Goal: Communication & Community: Answer question/provide support

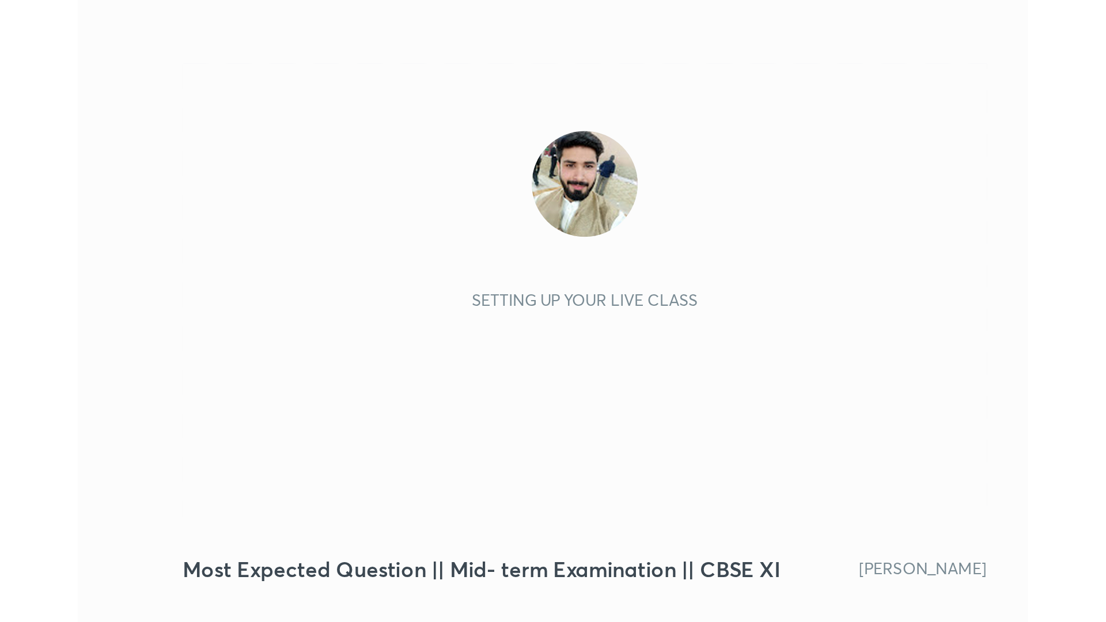
scroll to position [197, 367]
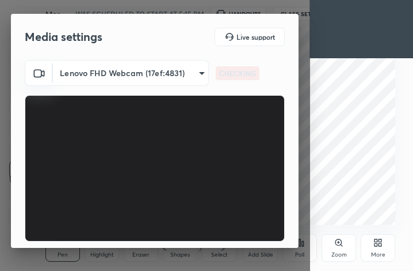
click at [190, 256] on div "Media settings Live support Lenovo FHD Webcam (17ef:4831) d0fa245790e9ce16792c9…" at bounding box center [155, 135] width 310 height 271
click at [189, 256] on div "Media settings Live support Lenovo FHD Webcam (17ef:4831) d0fa245790e9ce16792c9…" at bounding box center [155, 135] width 310 height 271
click at [130, 170] on video at bounding box center [155, 168] width 260 height 146
click at [165, 189] on video at bounding box center [155, 168] width 260 height 146
click at [164, 189] on video at bounding box center [155, 168] width 260 height 146
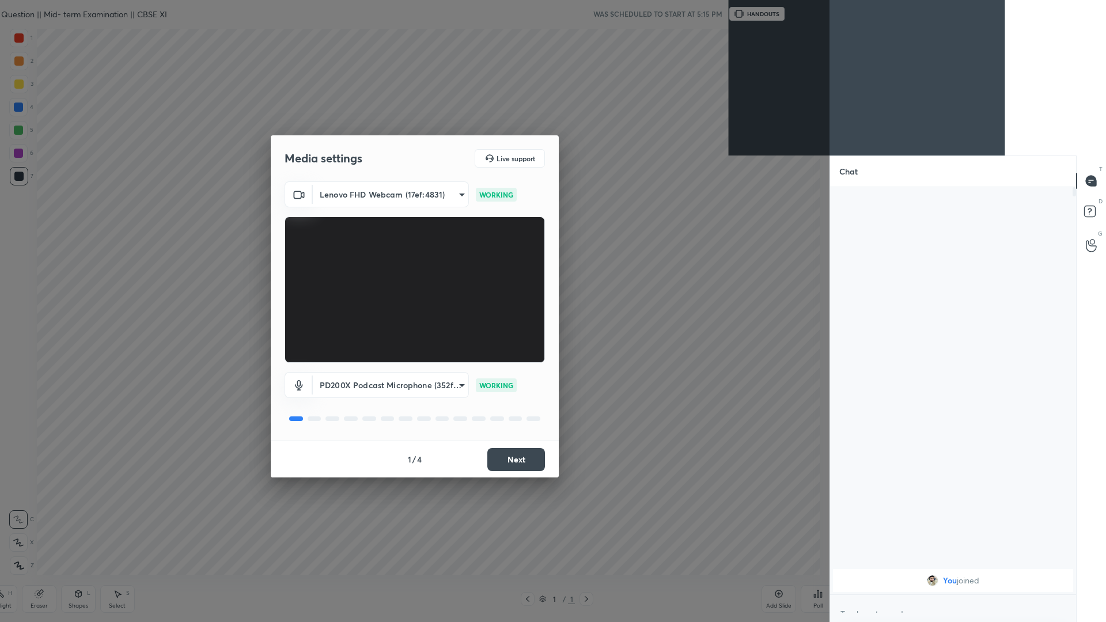
scroll to position [0, 0]
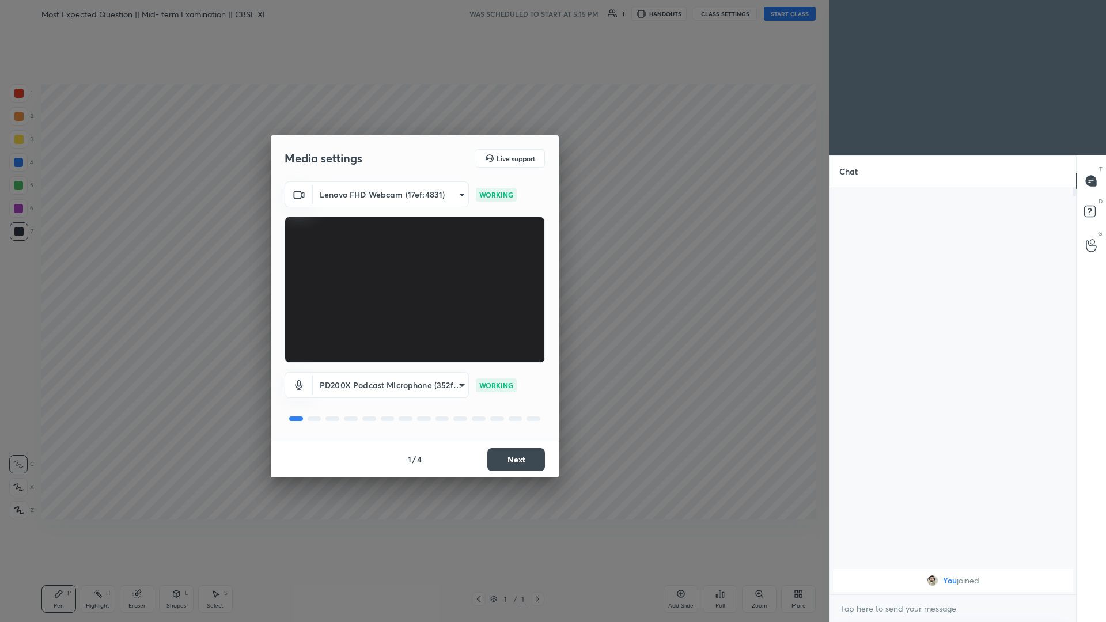
click at [413, 270] on button "Next" at bounding box center [516, 459] width 58 height 23
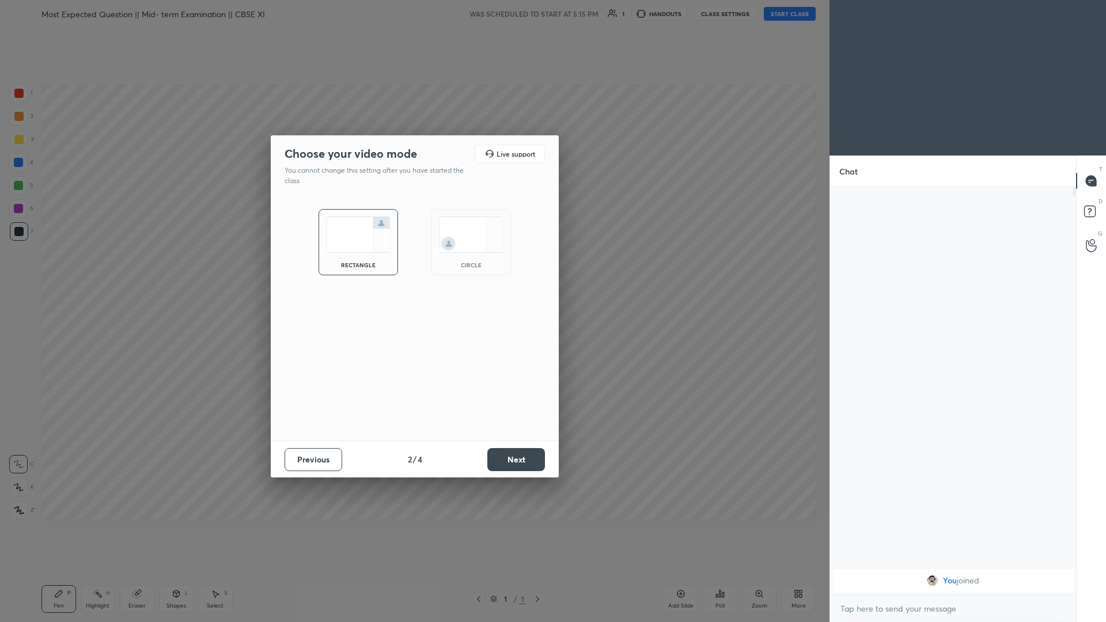
click at [413, 270] on button "Next" at bounding box center [516, 459] width 58 height 23
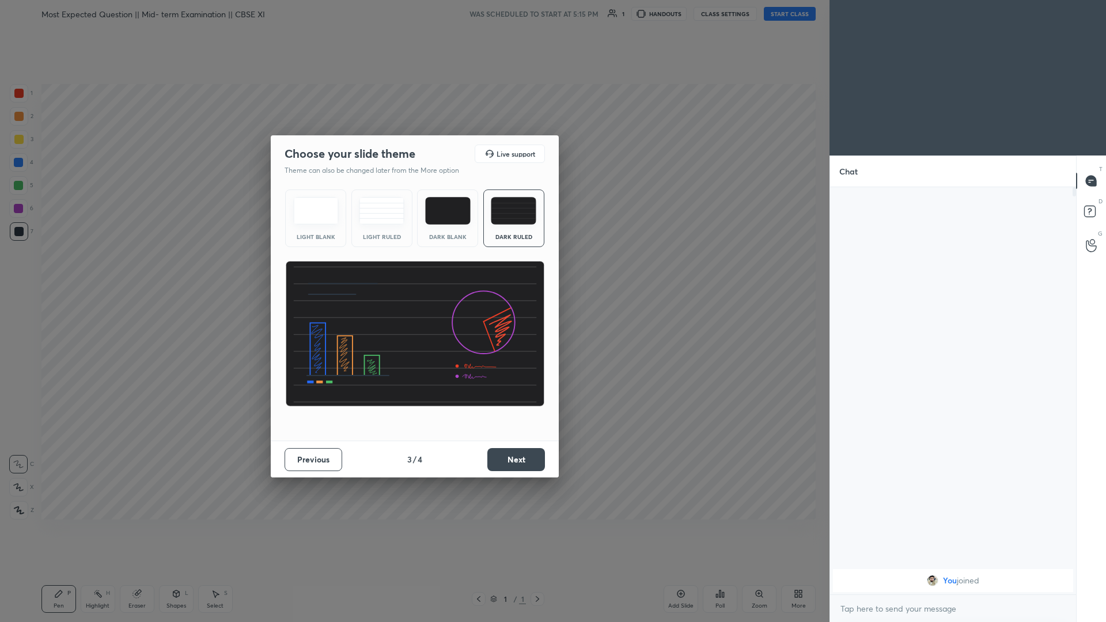
click at [413, 270] on button "Next" at bounding box center [516, 459] width 58 height 23
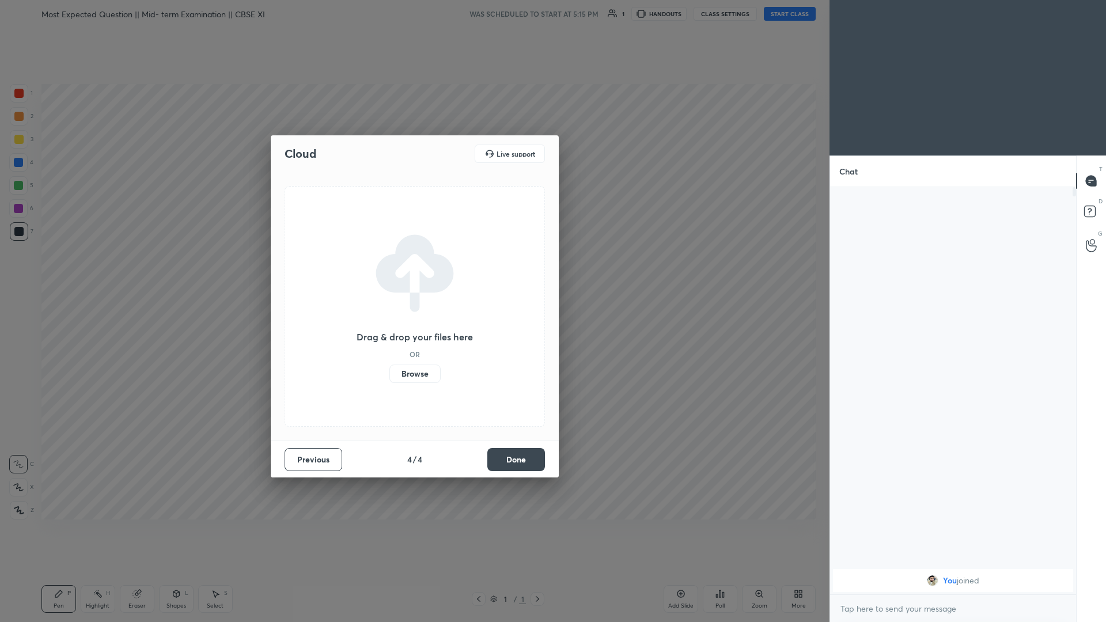
click at [413, 270] on button "Done" at bounding box center [516, 459] width 58 height 23
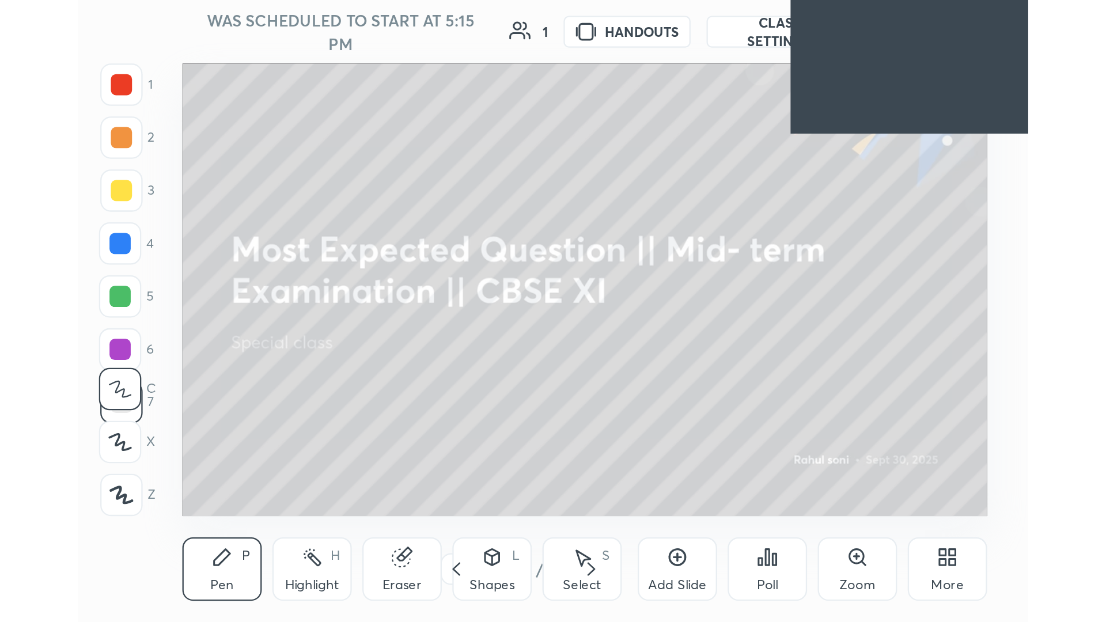
scroll to position [548, 1046]
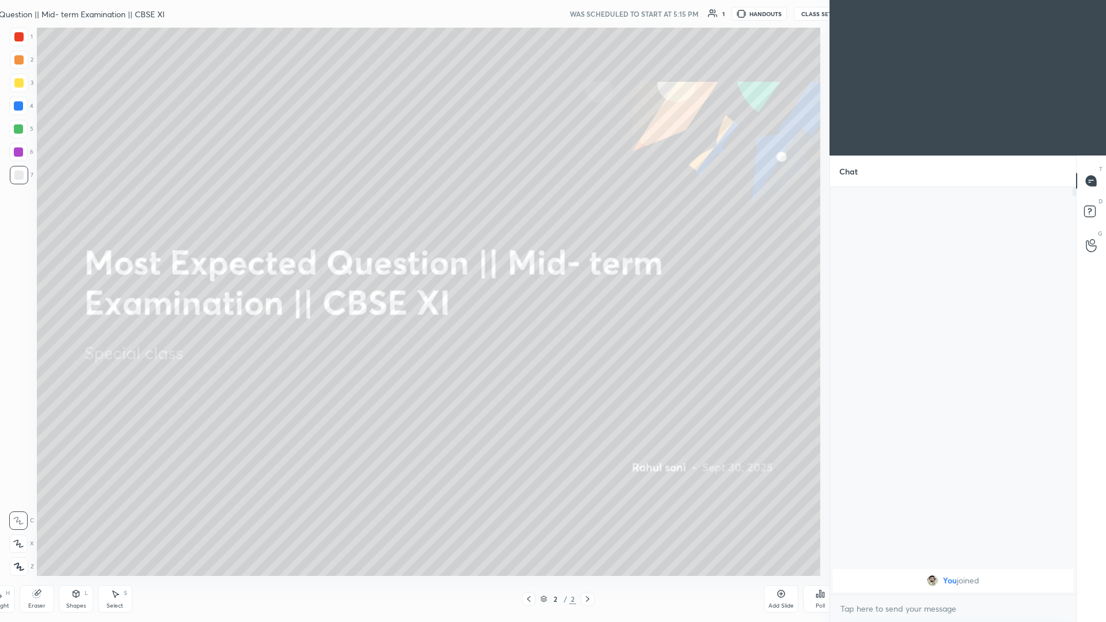
type textarea "x"
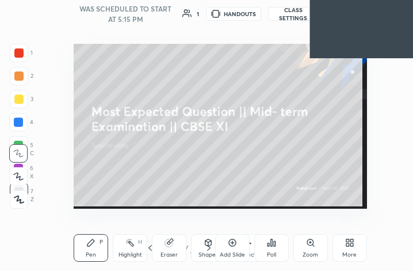
scroll to position [57385, 57216]
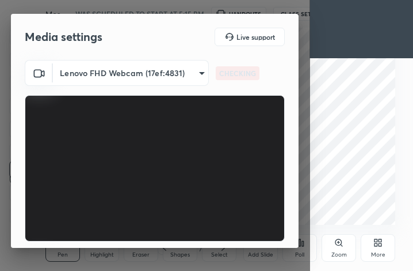
scroll to position [107, 0]
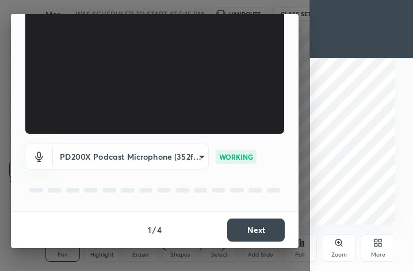
click at [249, 225] on button "Next" at bounding box center [256, 229] width 58 height 23
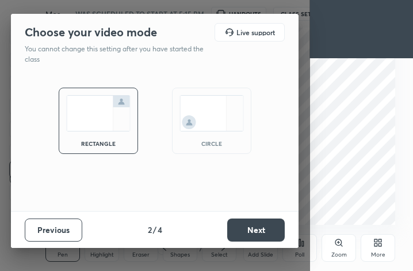
click at [249, 225] on button "Next" at bounding box center [256, 229] width 58 height 23
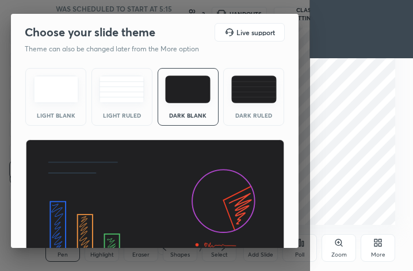
click at [246, 83] on img at bounding box center [253, 89] width 45 height 28
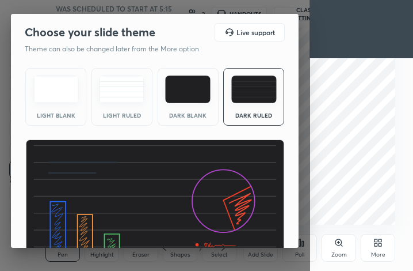
scroll to position [75, 0]
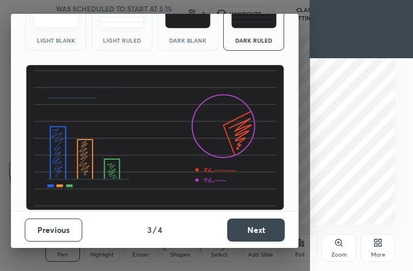
click at [255, 234] on button "Next" at bounding box center [256, 229] width 58 height 23
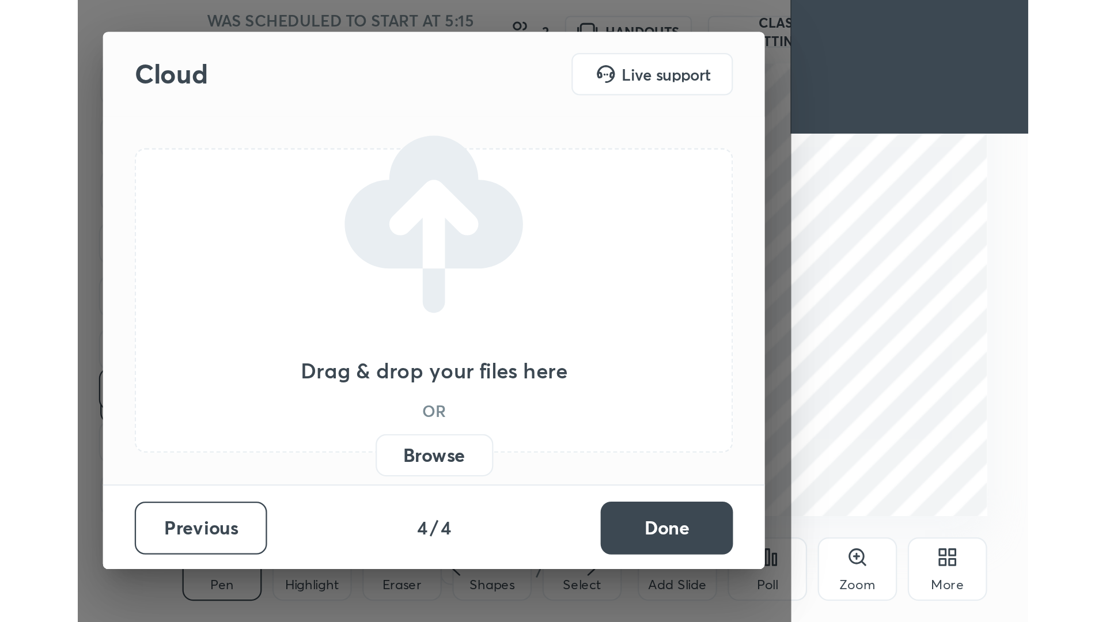
scroll to position [0, 0]
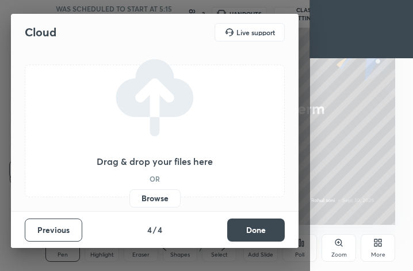
click at [255, 234] on button "Done" at bounding box center [256, 229] width 58 height 23
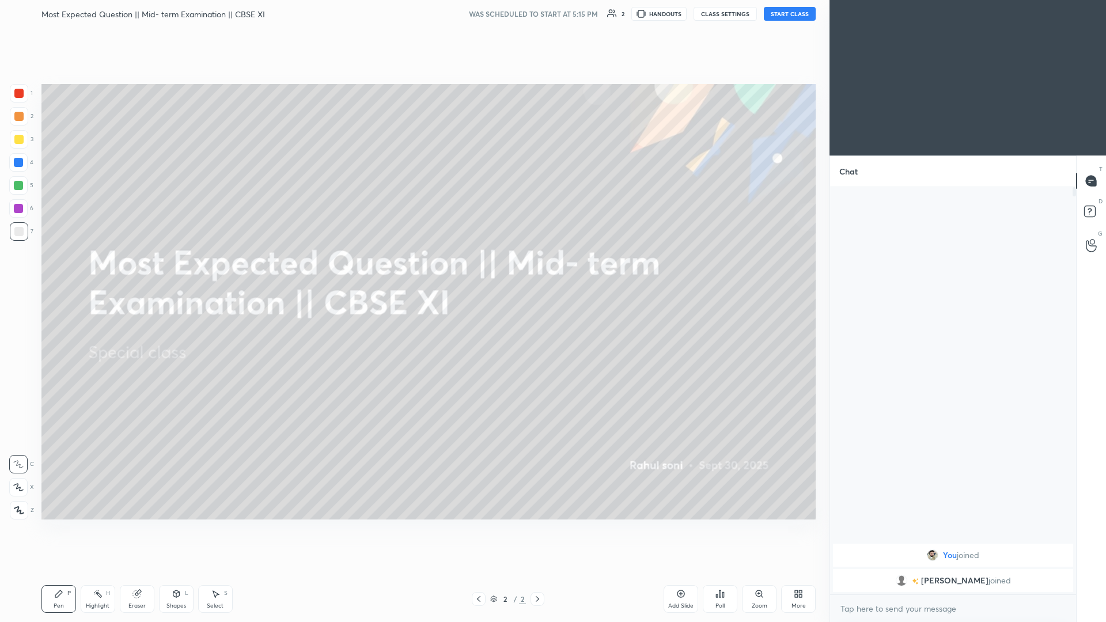
click at [413, 12] on button "START CLASS" at bounding box center [790, 14] width 52 height 14
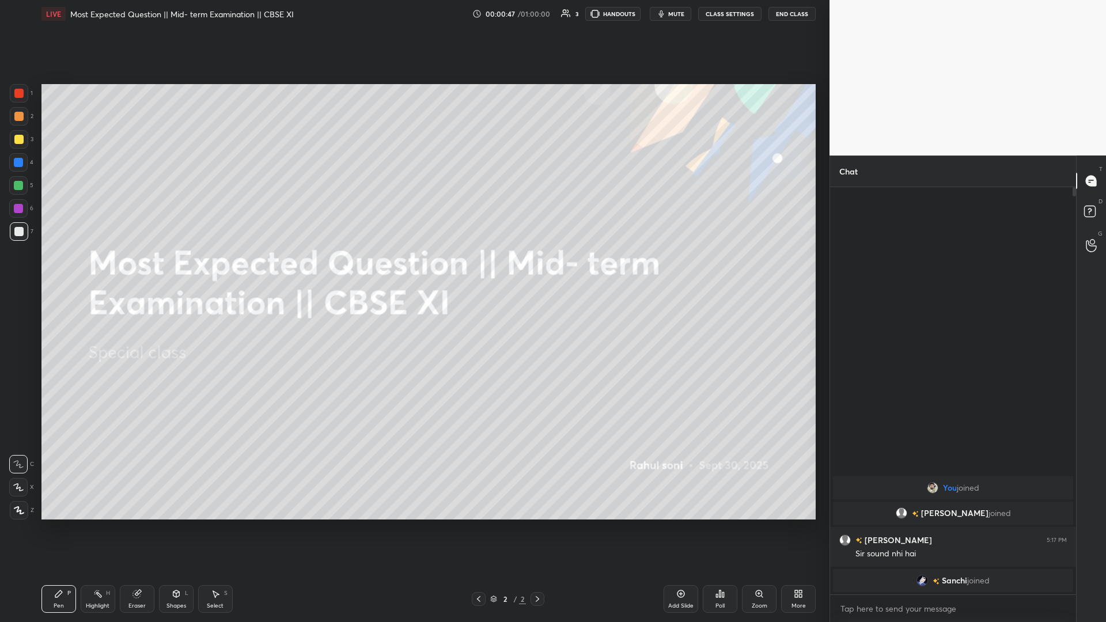
click at [413, 270] on div "Add Slide" at bounding box center [680, 599] width 35 height 28
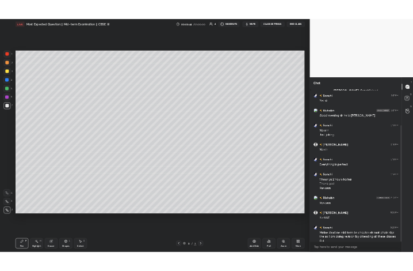
scroll to position [127, 0]
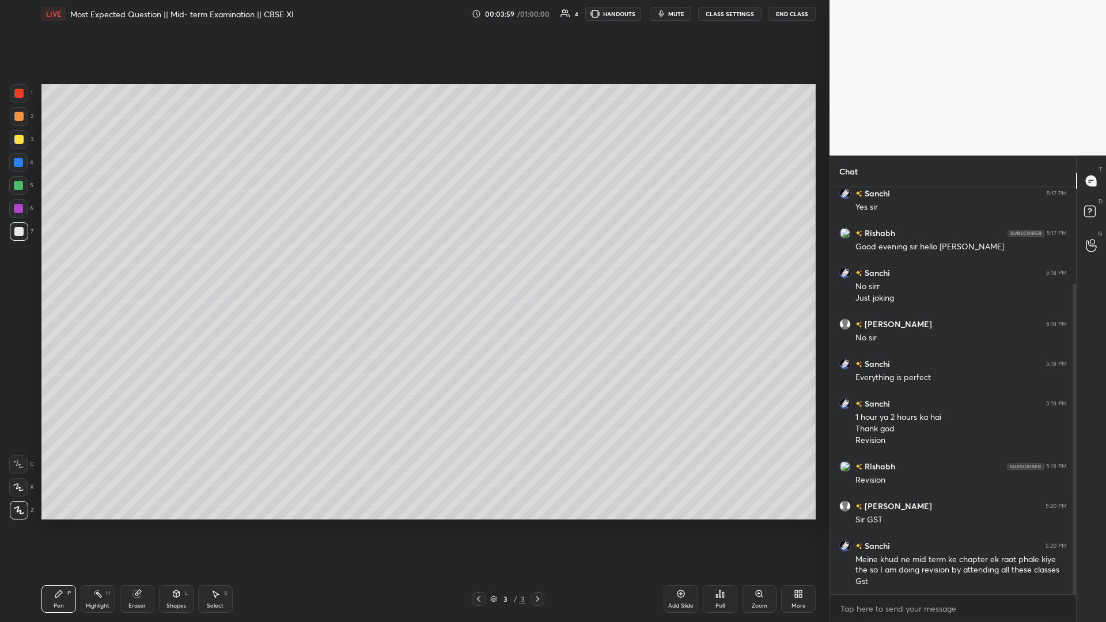
click at [413, 270] on icon at bounding box center [800, 591] width 3 height 3
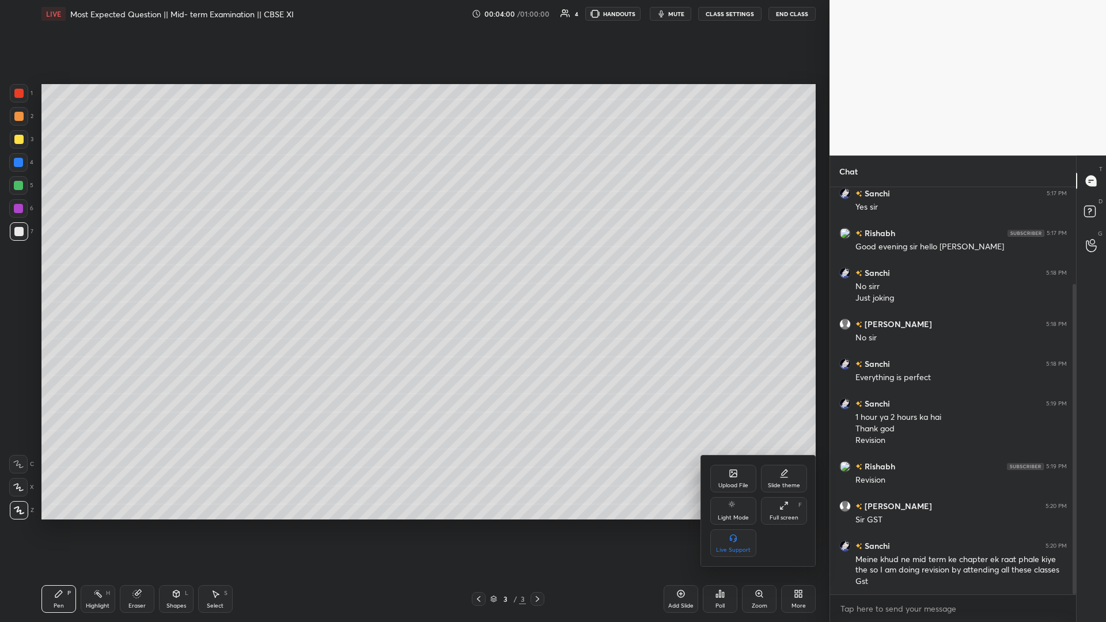
click at [413, 270] on div "Upload File" at bounding box center [733, 479] width 46 height 28
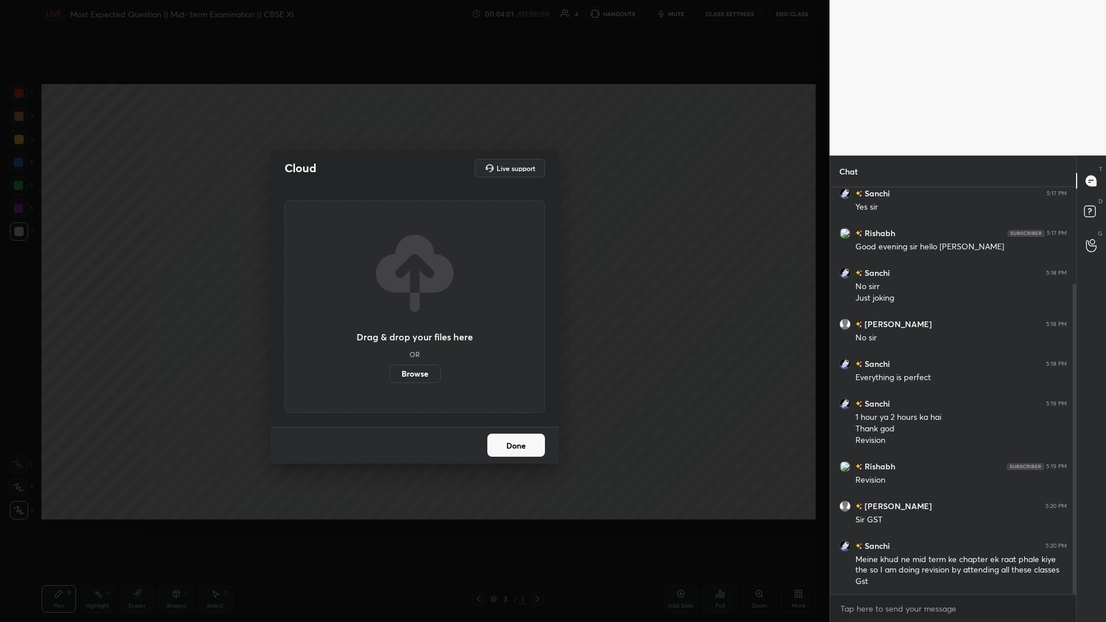
click at [401, 270] on label "Browse" at bounding box center [414, 373] width 51 height 18
click at [389, 270] on input "Browse" at bounding box center [389, 373] width 0 height 18
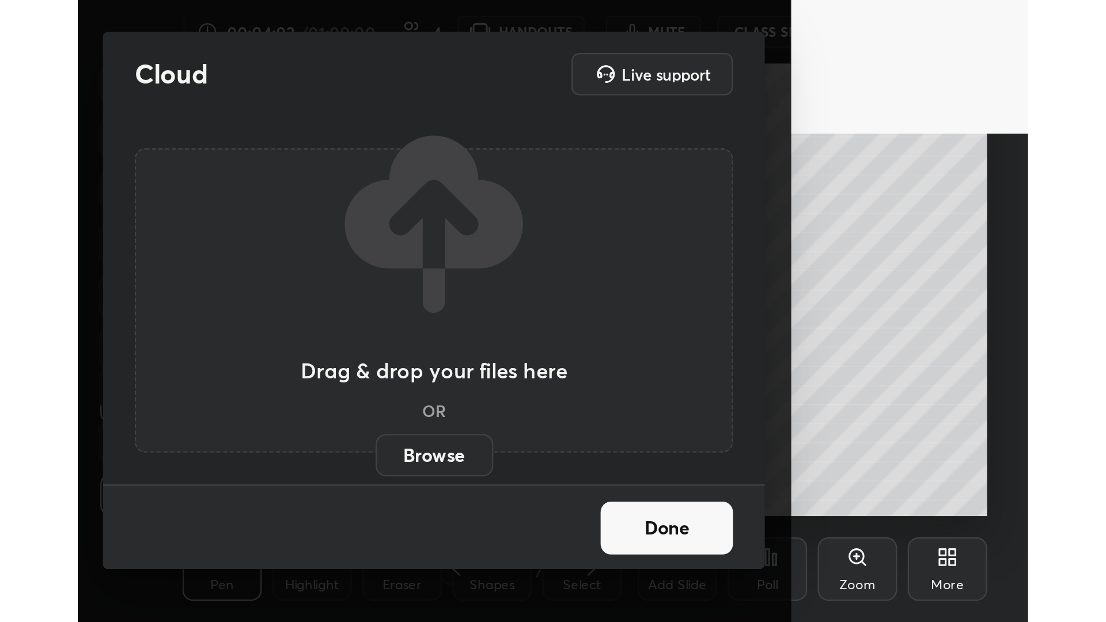
scroll to position [197, 367]
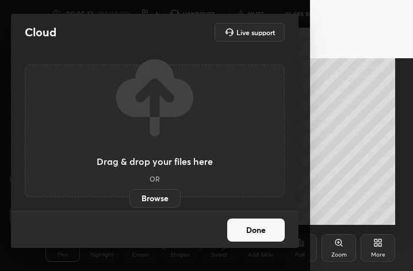
click at [265, 249] on div "Cloud Live support Drag & drop your files here OR Browse Done" at bounding box center [155, 135] width 310 height 271
click at [265, 240] on button "Done" at bounding box center [256, 229] width 58 height 23
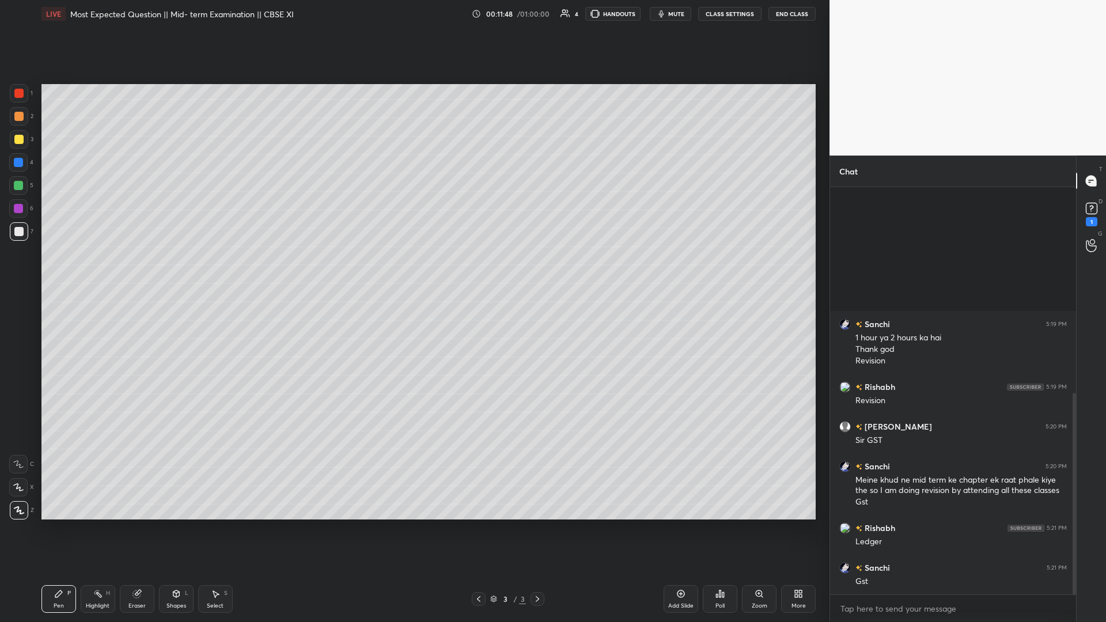
scroll to position [415, 0]
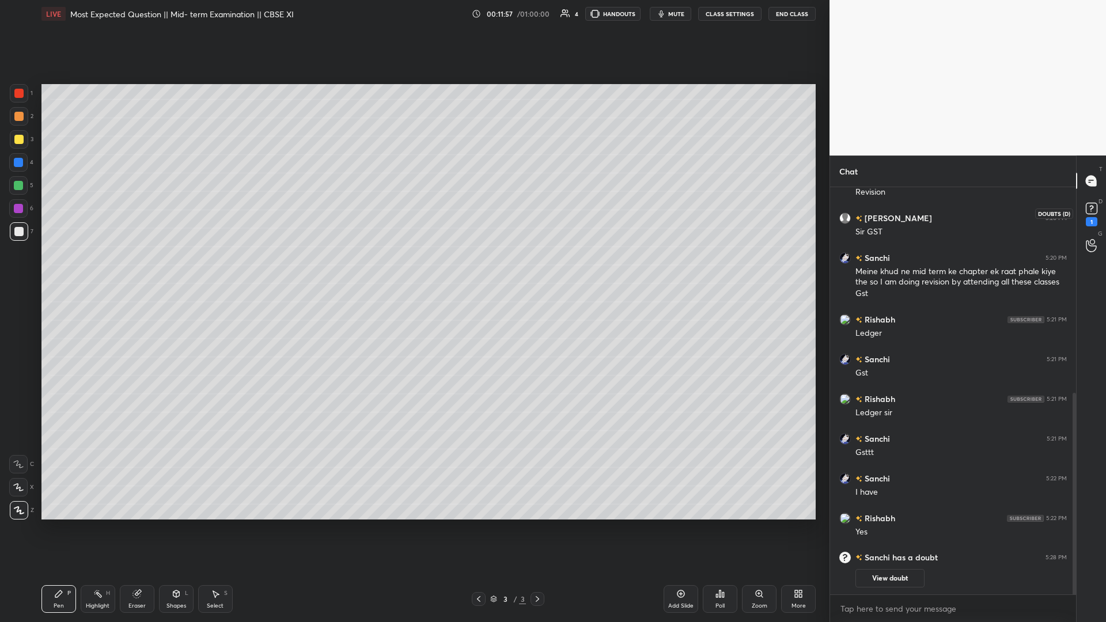
click at [413, 213] on icon at bounding box center [1091, 208] width 17 height 17
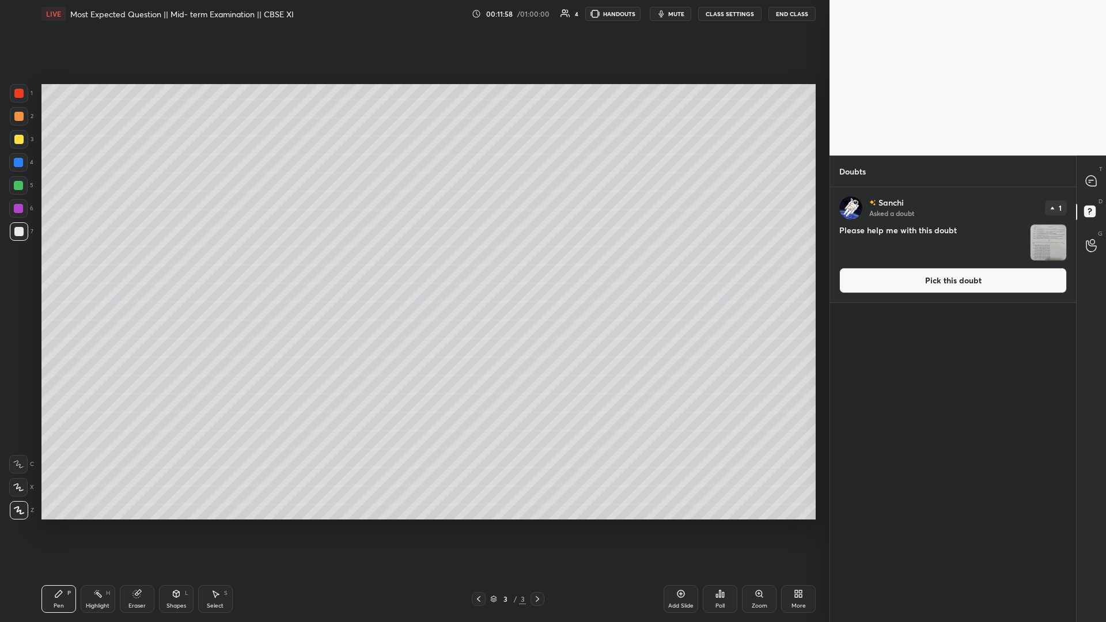
click at [413, 270] on button "Pick this doubt" at bounding box center [952, 280] width 227 height 25
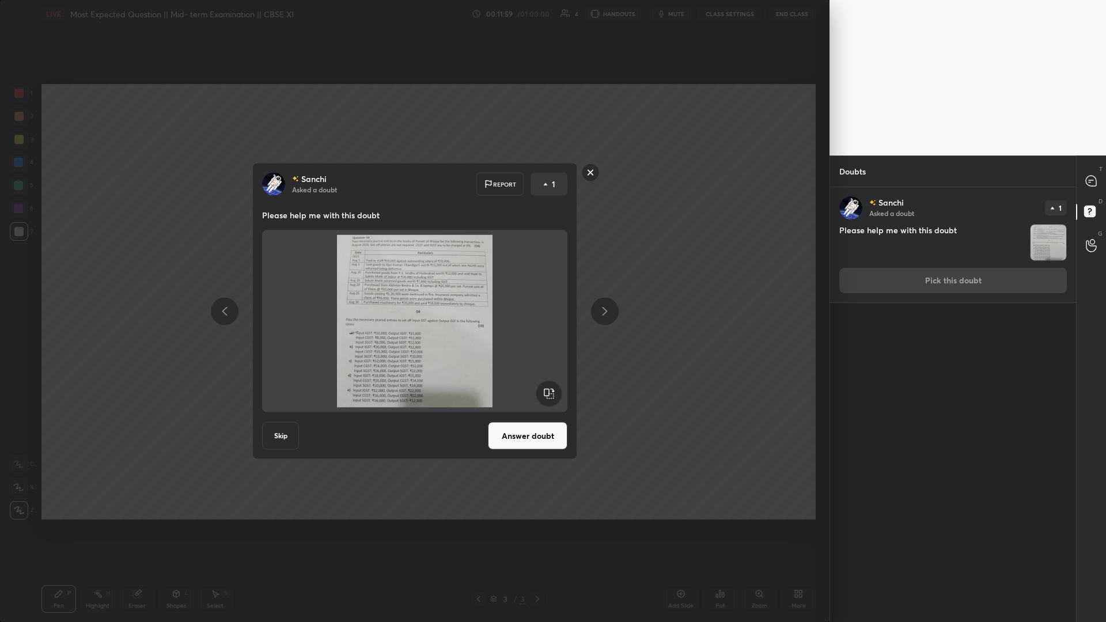
click at [413, 233] on div "[PERSON_NAME] Asked a doubt Report 1 Please help me with this doubt Skip Answer…" at bounding box center [414, 311] width 829 height 622
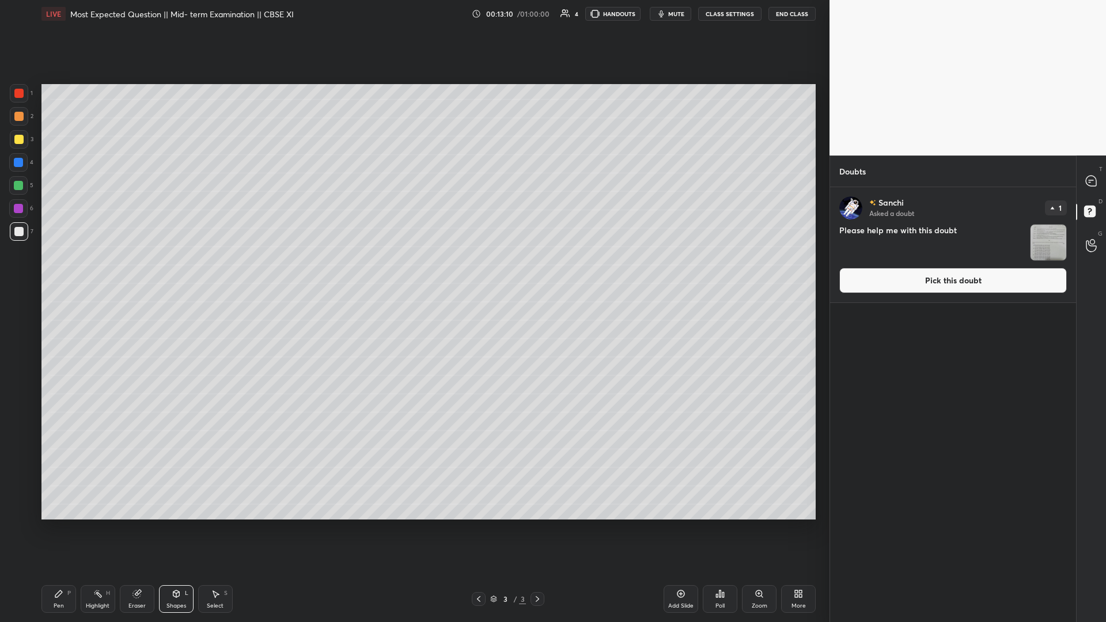
type textarea "x"
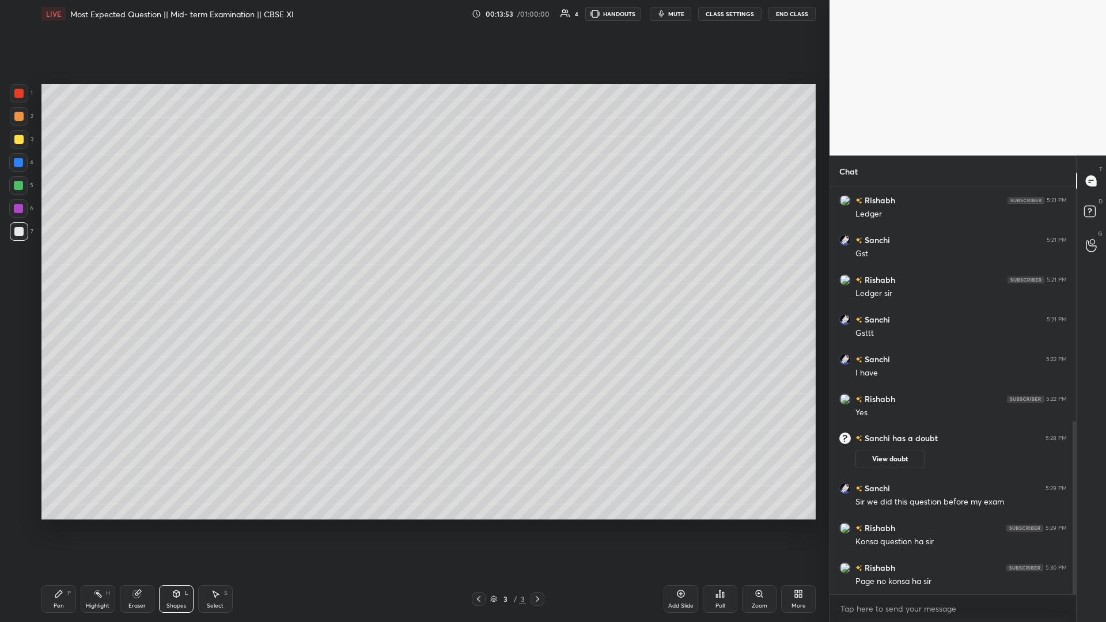
scroll to position [588, 0]
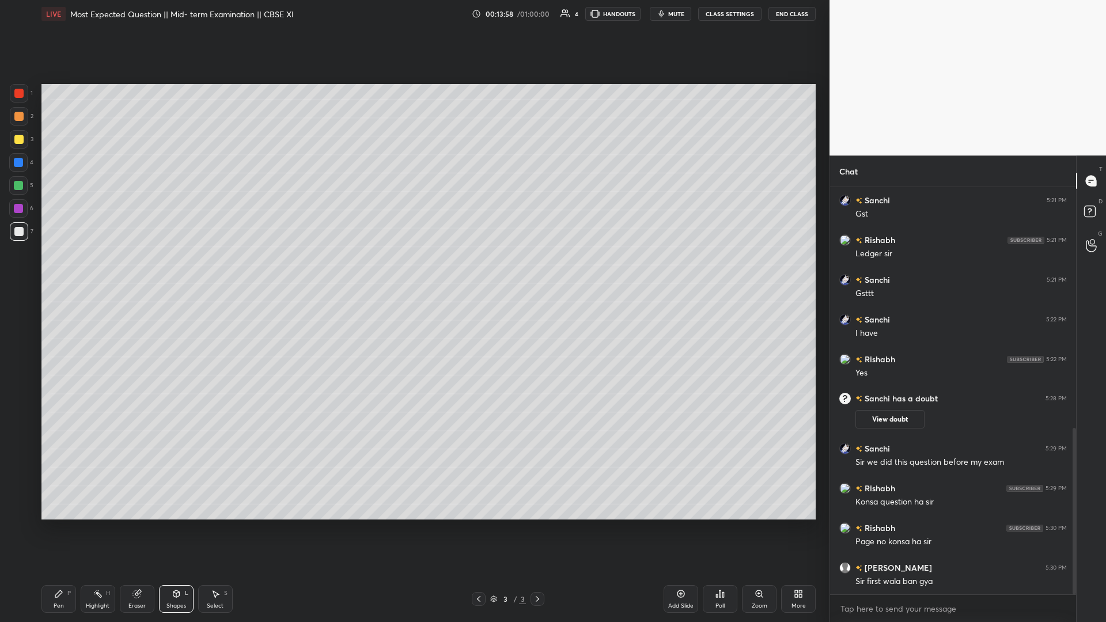
click at [413, 270] on icon at bounding box center [680, 593] width 9 height 9
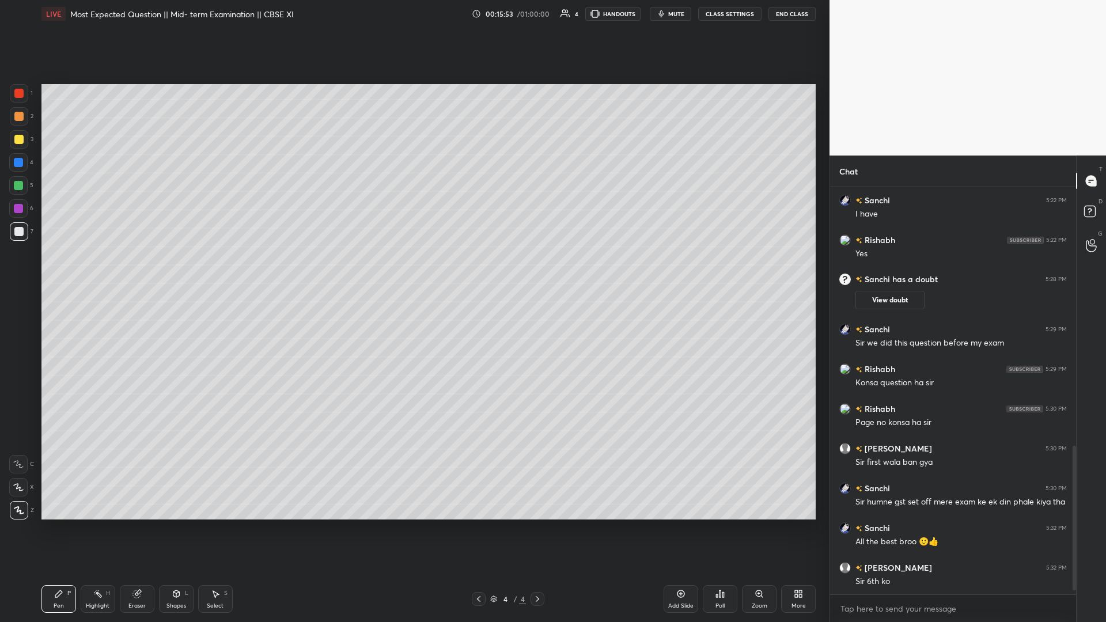
scroll to position [747, 0]
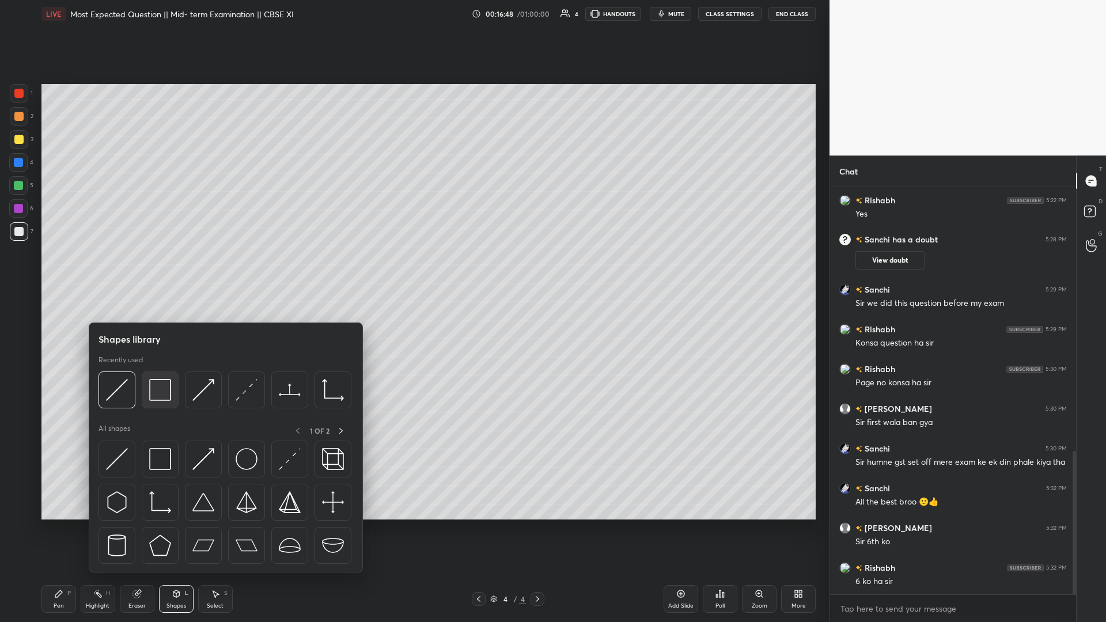
click at [161, 270] on img at bounding box center [160, 390] width 22 height 22
click at [158, 270] on img at bounding box center [160, 390] width 22 height 22
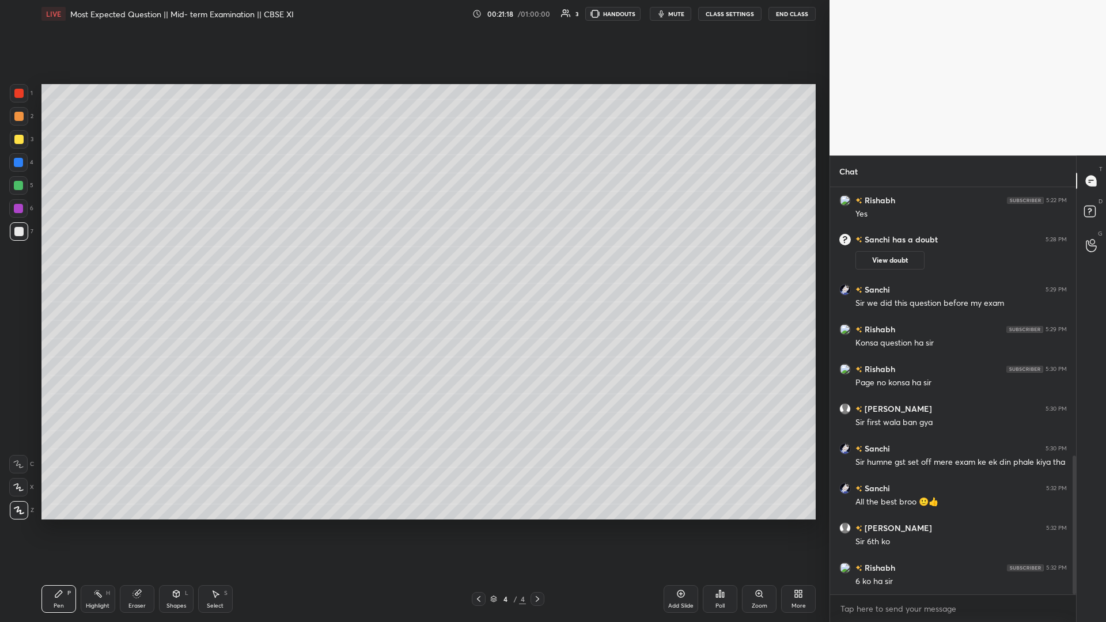
scroll to position [787, 0]
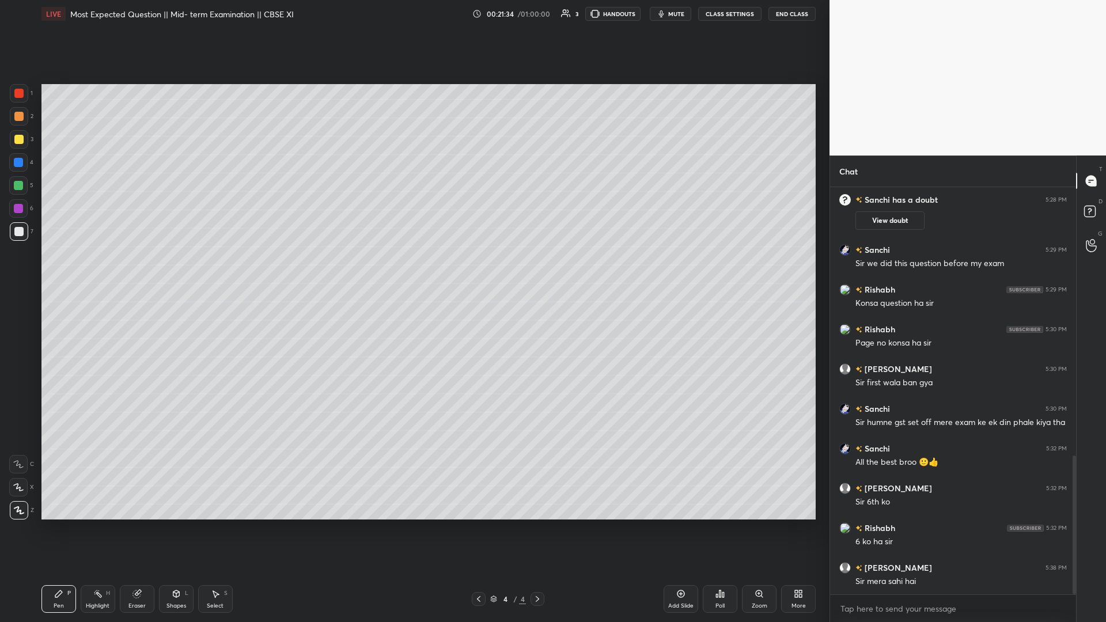
click at [413, 270] on div "Add Slide" at bounding box center [680, 599] width 35 height 28
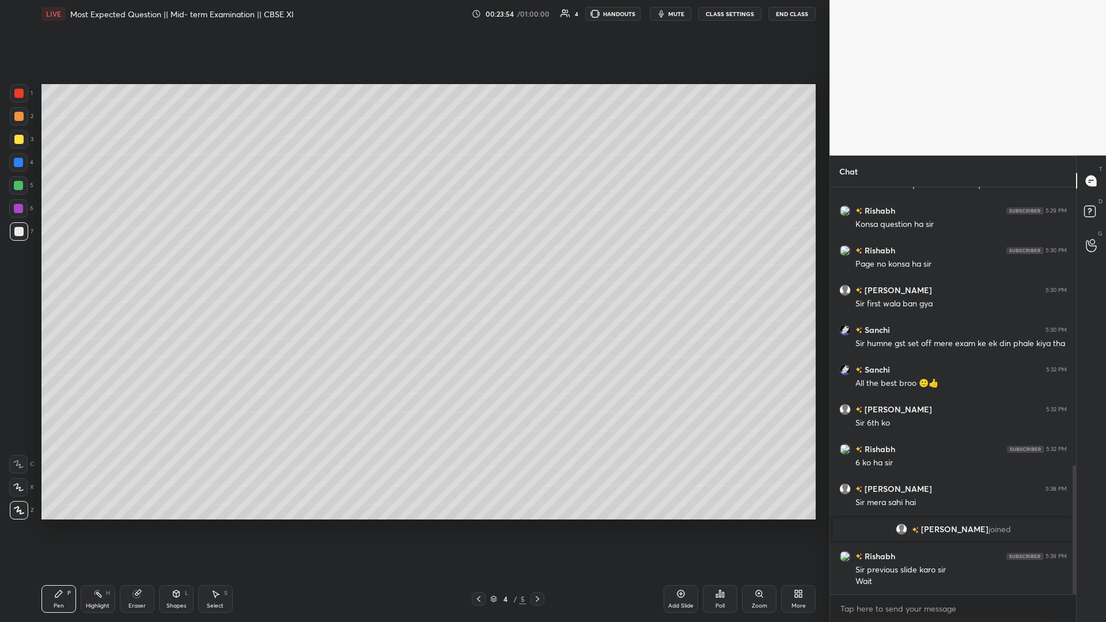
scroll to position [875, 0]
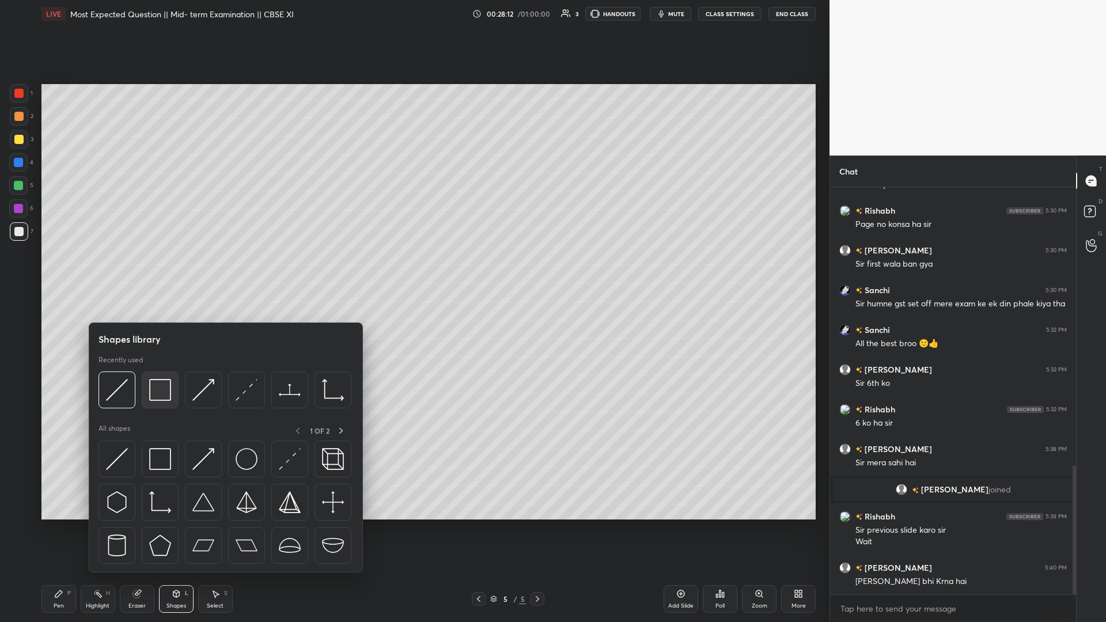
click at [150, 270] on img at bounding box center [160, 390] width 22 height 22
click at [174, 270] on div at bounding box center [160, 389] width 37 height 37
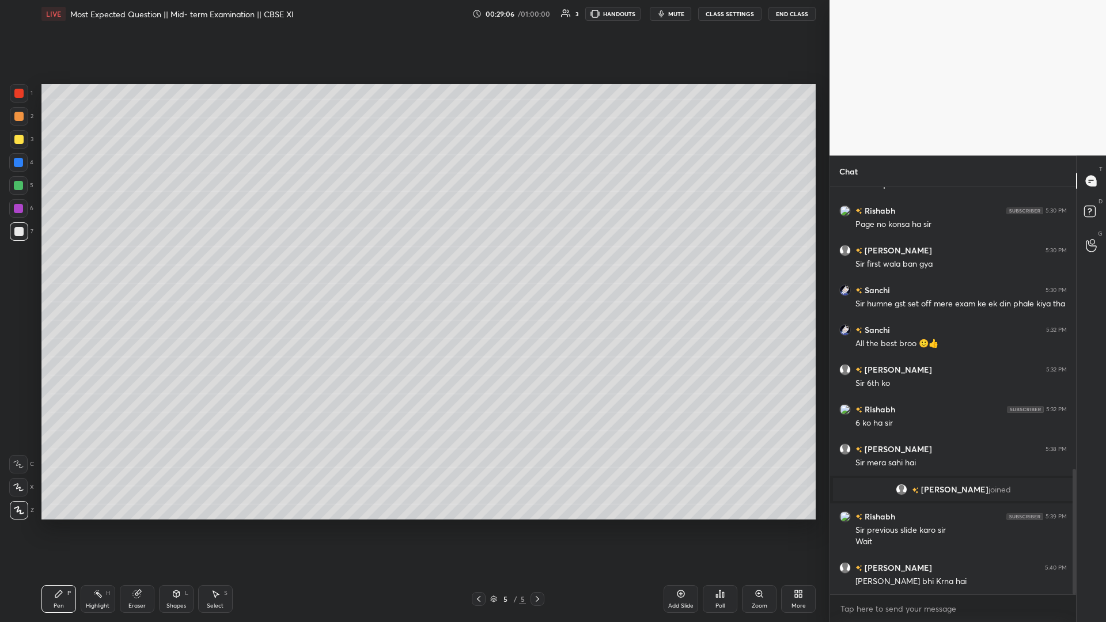
scroll to position [915, 0]
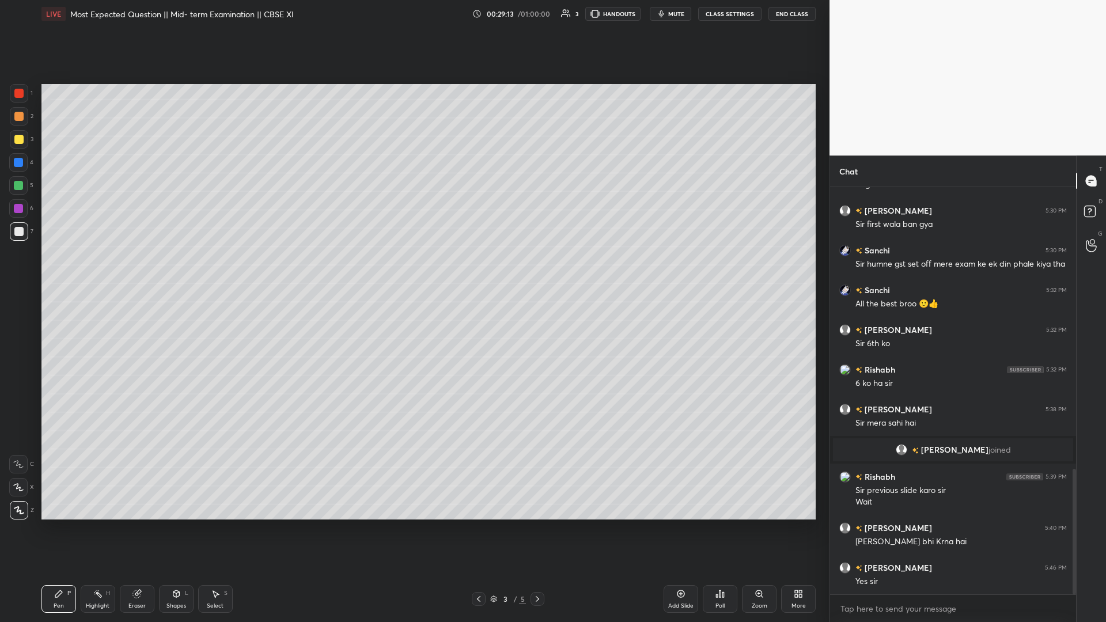
click at [413, 270] on icon at bounding box center [680, 593] width 9 height 9
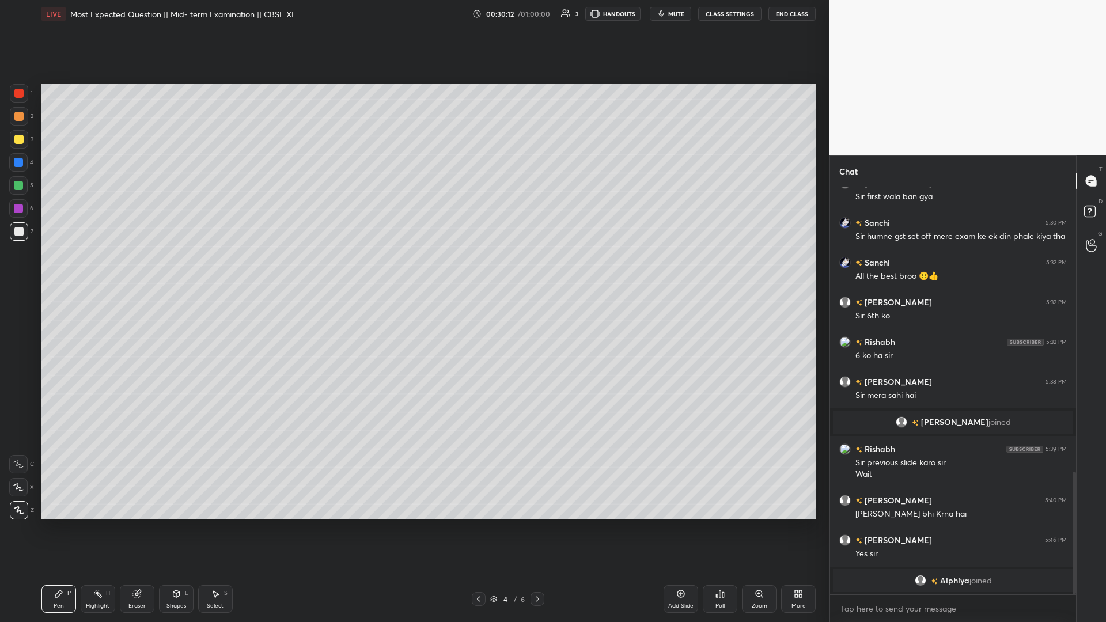
click at [413, 14] on span "mute" at bounding box center [676, 14] width 16 height 8
click at [413, 12] on span "unmute" at bounding box center [675, 14] width 25 height 8
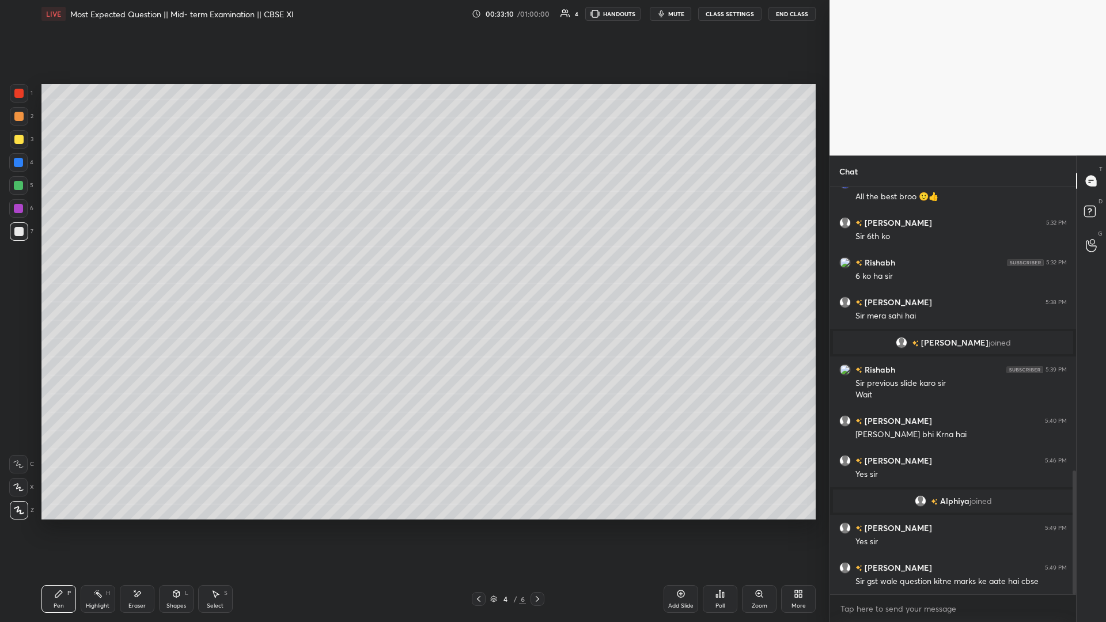
scroll to position [973, 0]
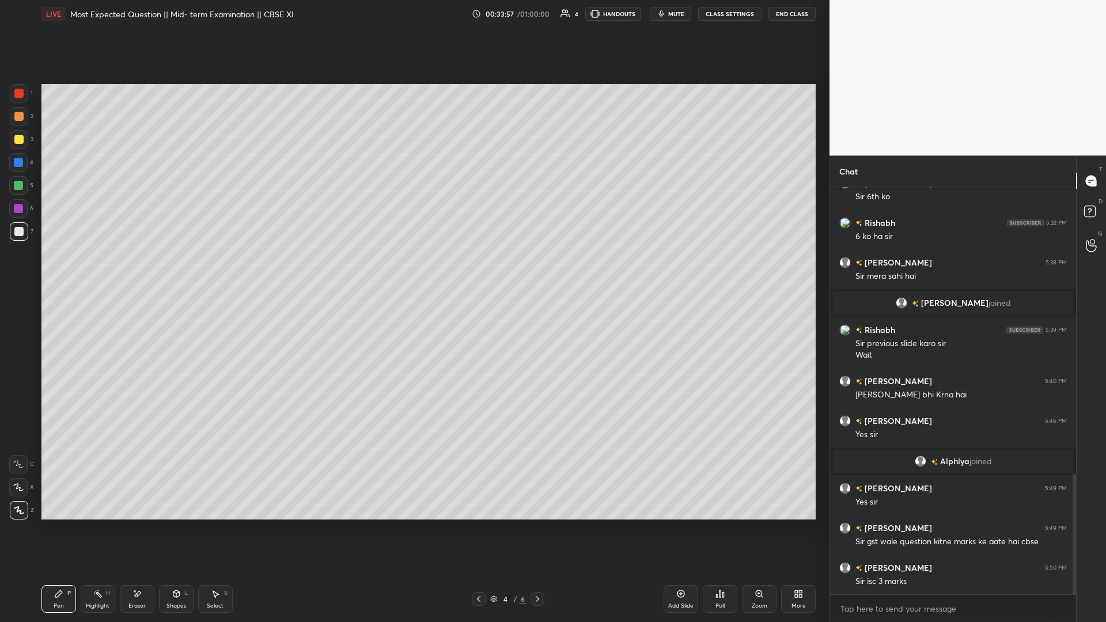
click at [413, 270] on icon at bounding box center [478, 598] width 9 height 9
click at [413, 270] on icon at bounding box center [537, 599] width 3 height 6
click at [413, 270] on icon at bounding box center [537, 598] width 9 height 9
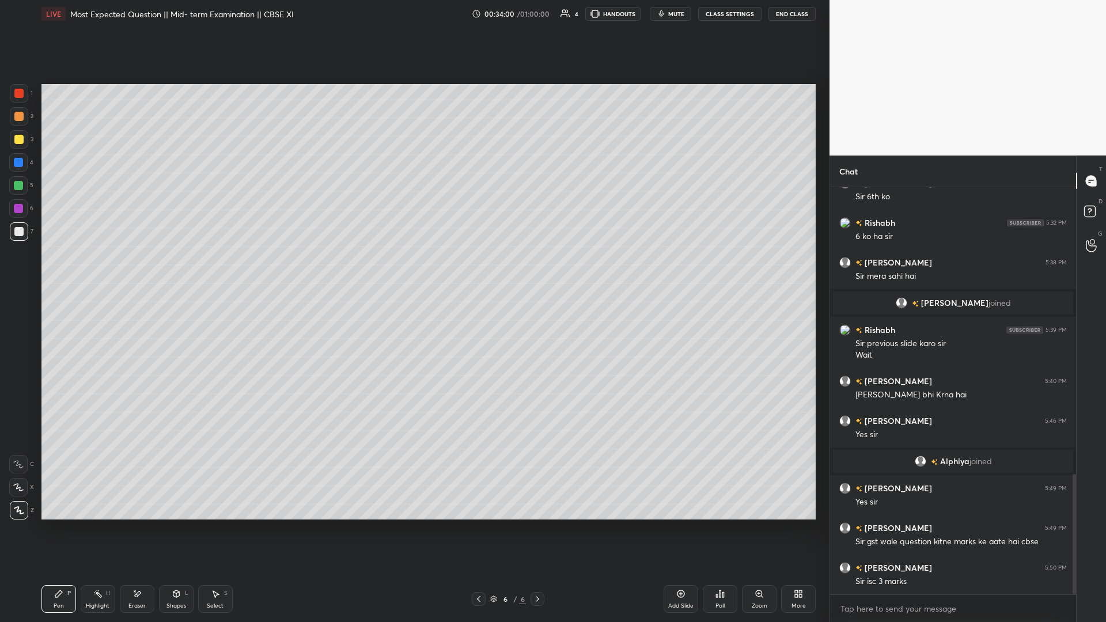
click at [413, 270] on div "Add Slide" at bounding box center [680, 599] width 35 height 28
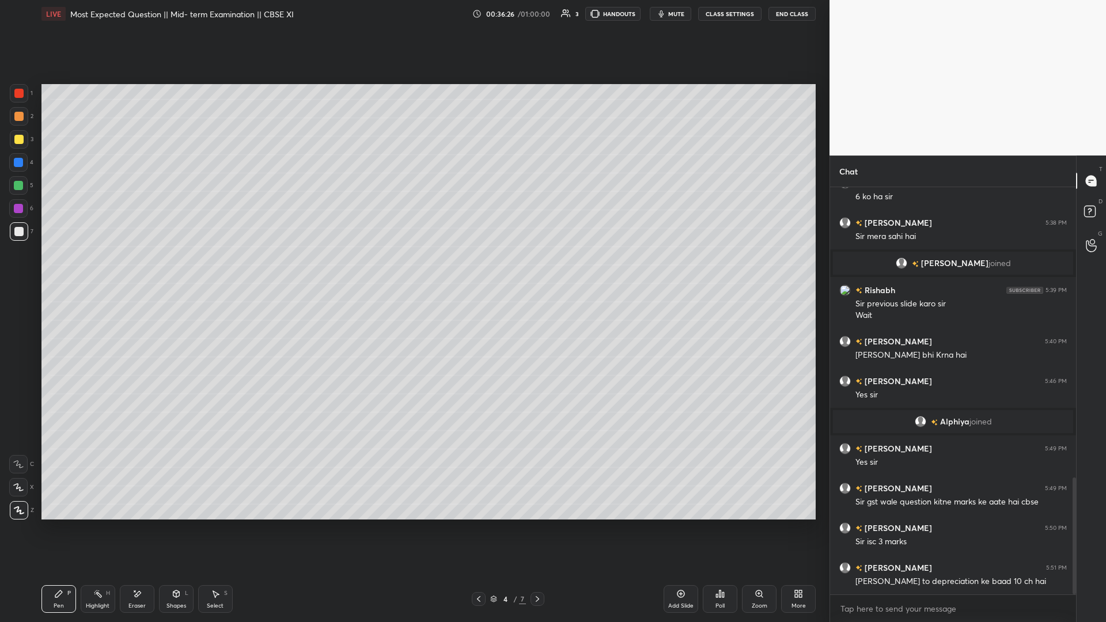
click at [413, 270] on div at bounding box center [537, 599] width 14 height 14
click at [413, 270] on icon at bounding box center [537, 599] width 3 height 6
click at [413, 270] on icon at bounding box center [478, 598] width 9 height 9
click at [413, 270] on div "Add Slide" at bounding box center [680, 599] width 35 height 28
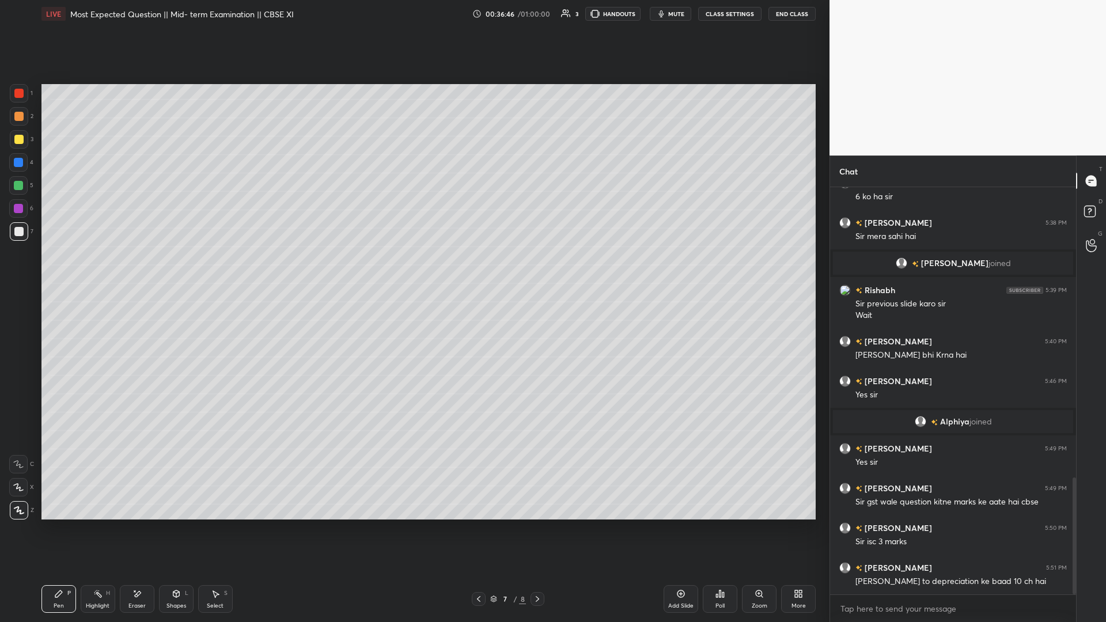
click at [413, 12] on span "mute" at bounding box center [676, 14] width 16 height 8
click at [413, 12] on span "unmute" at bounding box center [675, 14] width 25 height 8
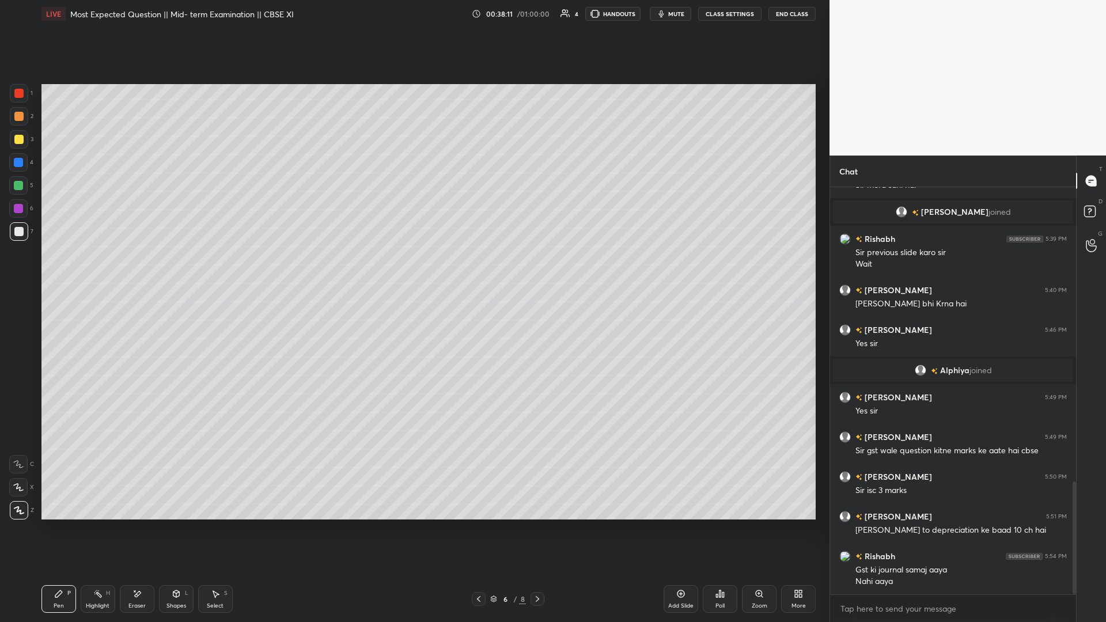
scroll to position [1113, 0]
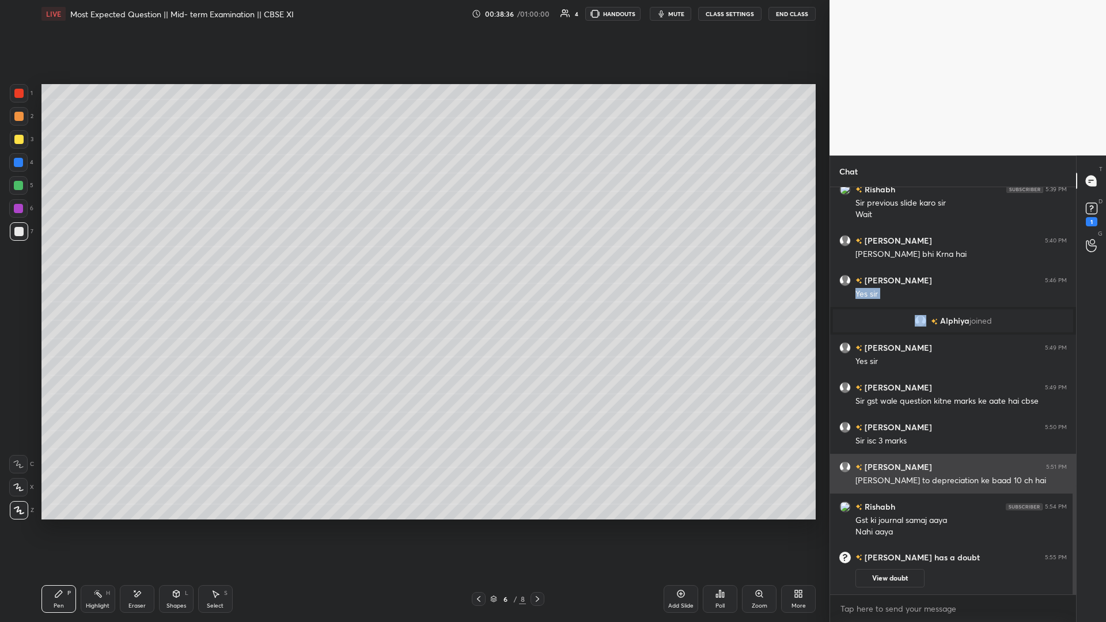
drag, startPoint x: 909, startPoint y: 293, endPoint x: 893, endPoint y: 461, distance: 168.9
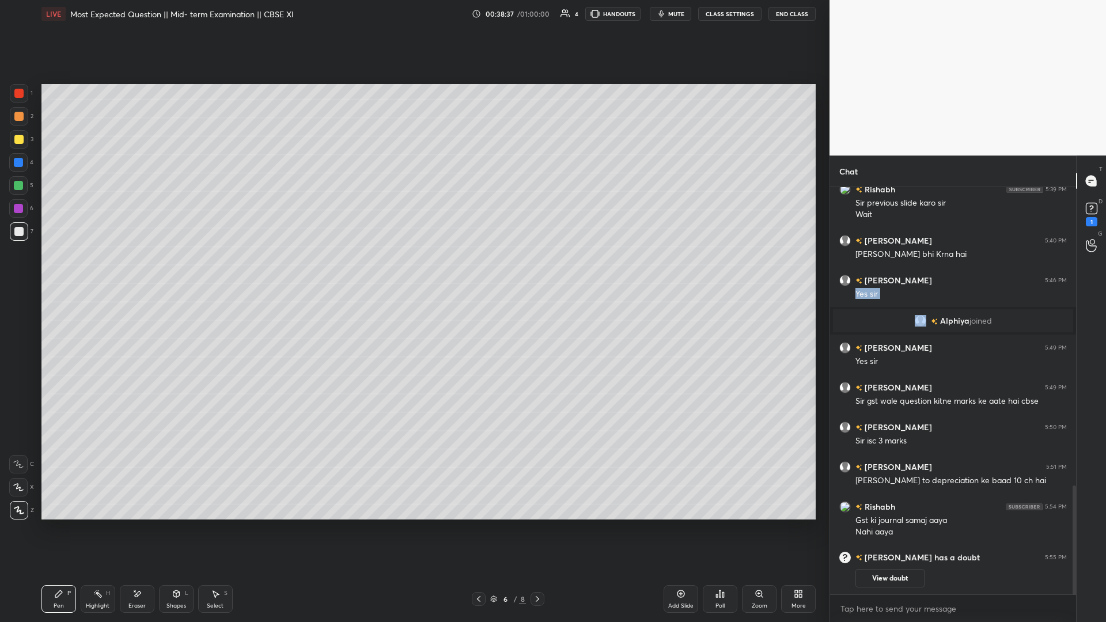
click at [413, 270] on button "View doubt" at bounding box center [889, 578] width 69 height 18
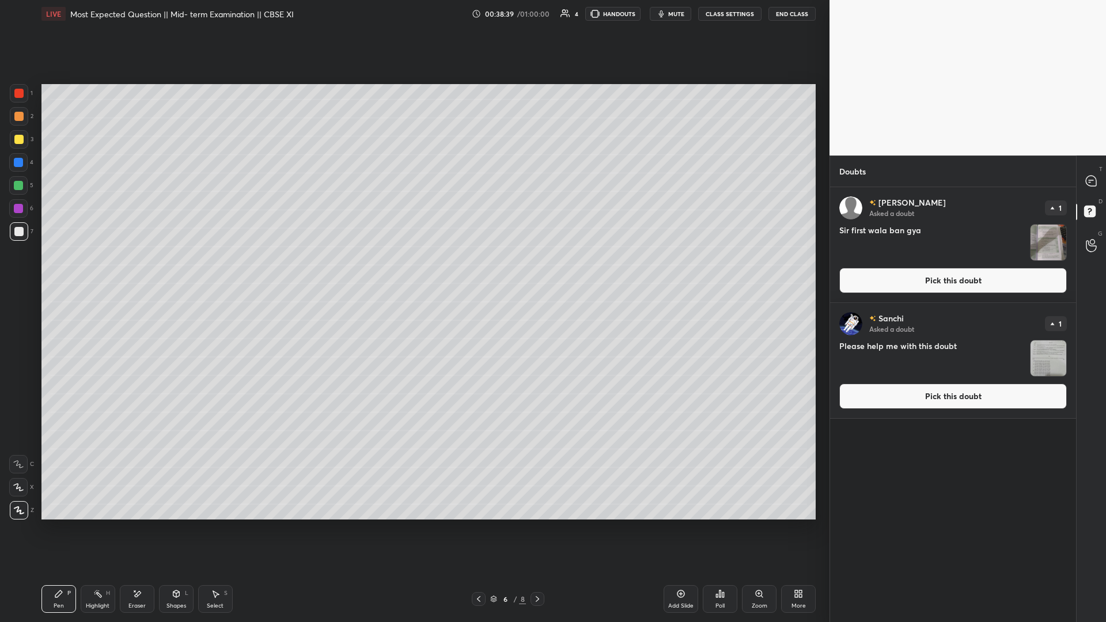
click at [413, 270] on button "Pick this doubt" at bounding box center [952, 280] width 227 height 25
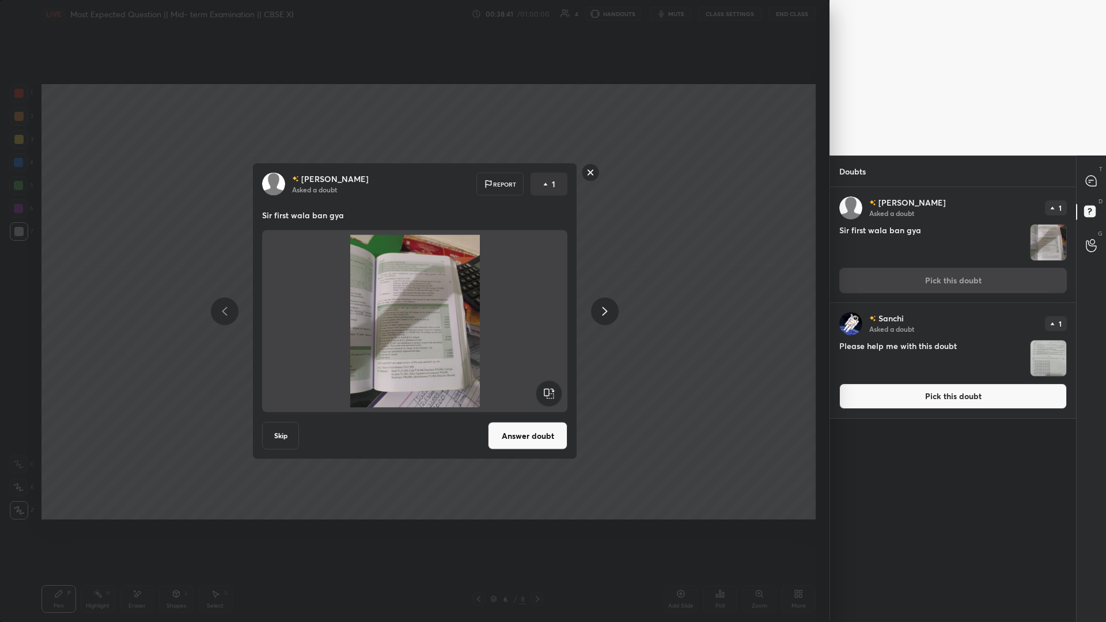
click at [413, 270] on button "Answer doubt" at bounding box center [527, 436] width 79 height 28
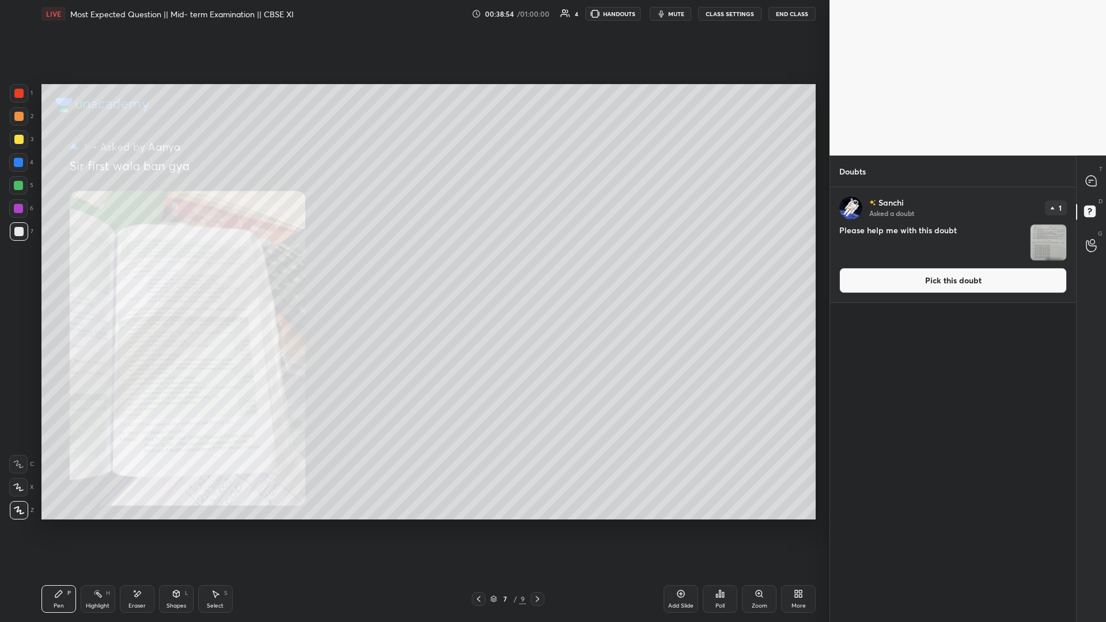
click at [413, 270] on icon at bounding box center [758, 593] width 9 height 9
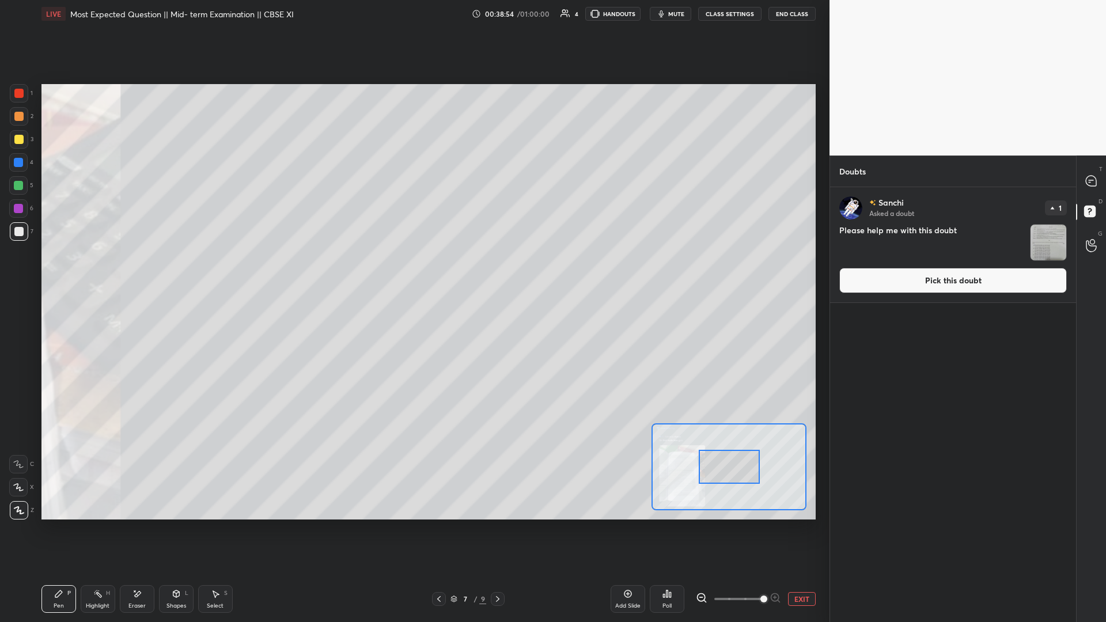
click at [413, 270] on span at bounding box center [763, 598] width 7 height 7
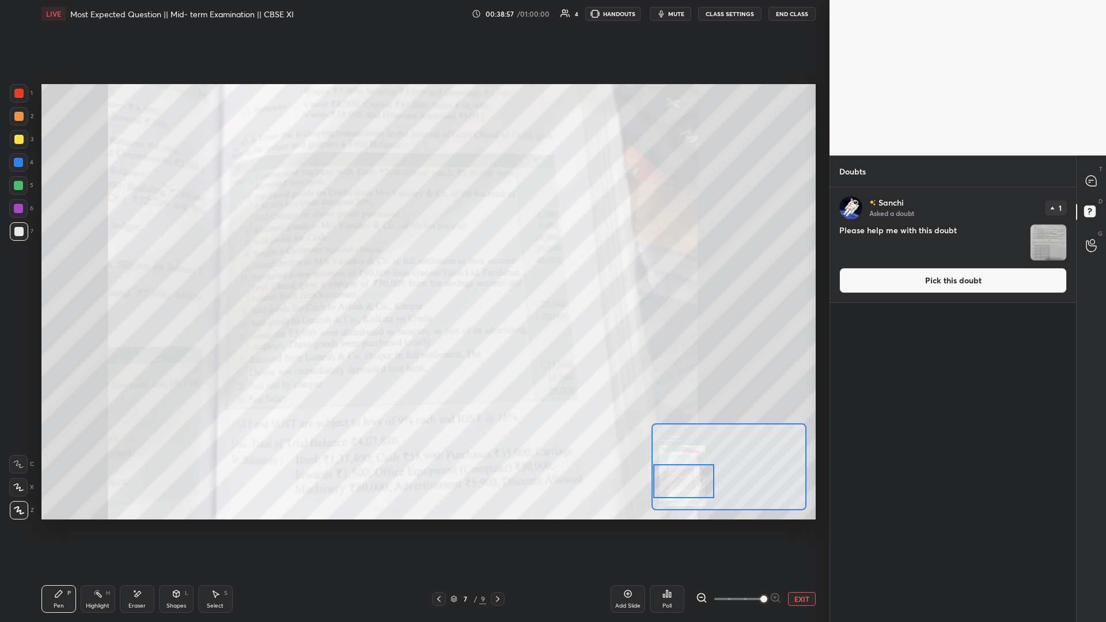
click at [413, 270] on div "Setting up your live class Poll for secs No correct answer Start poll" at bounding box center [428, 301] width 774 height 435
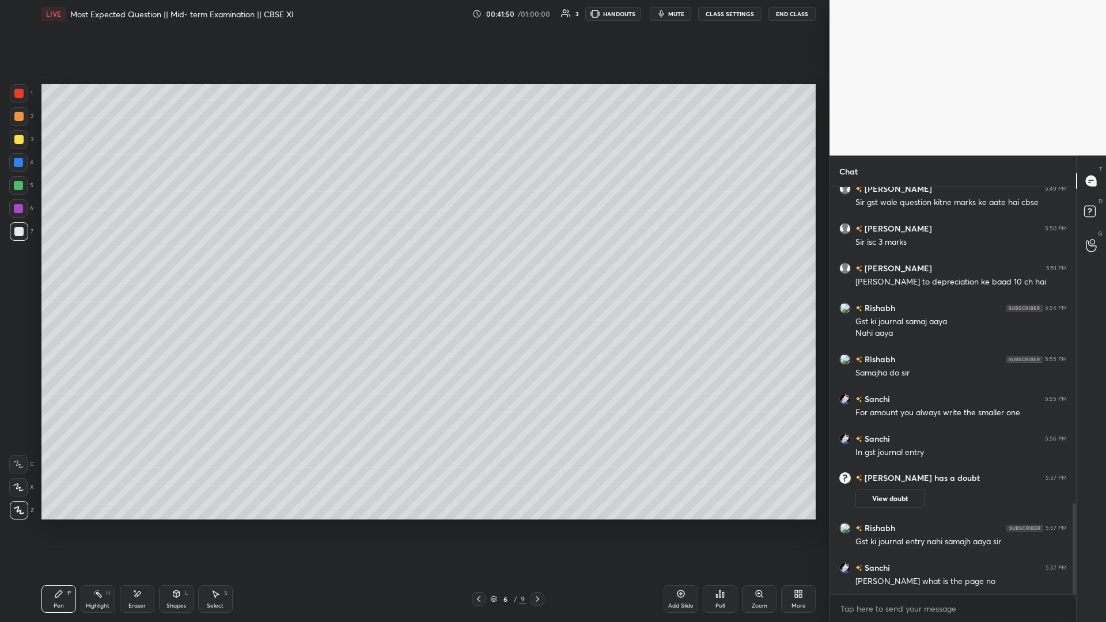
scroll to position [1459, 0]
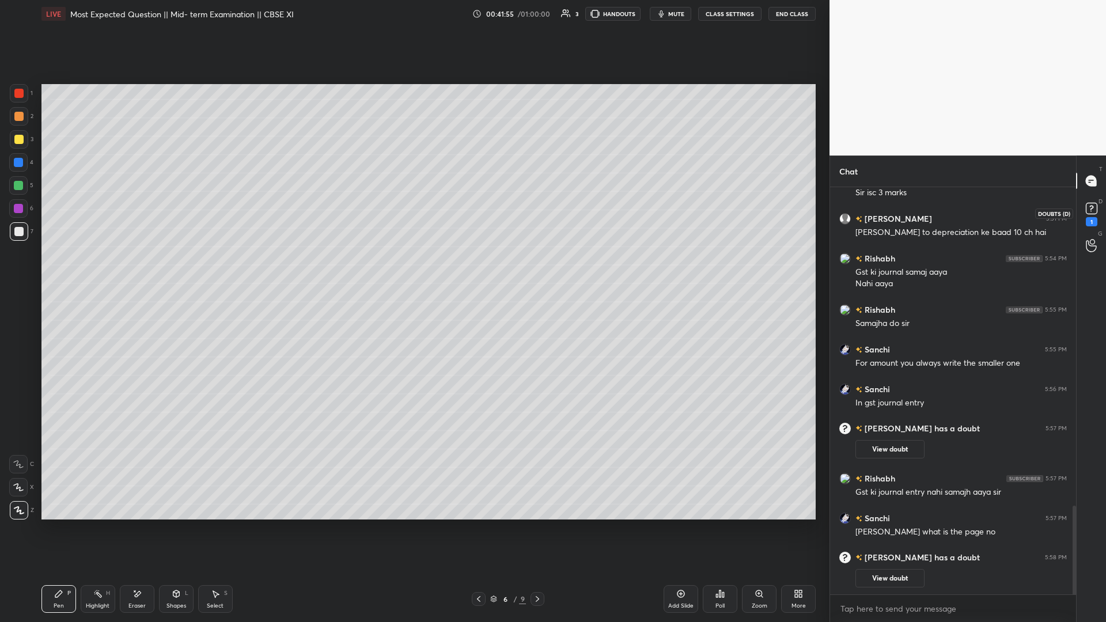
click at [413, 214] on rect at bounding box center [1090, 208] width 11 height 11
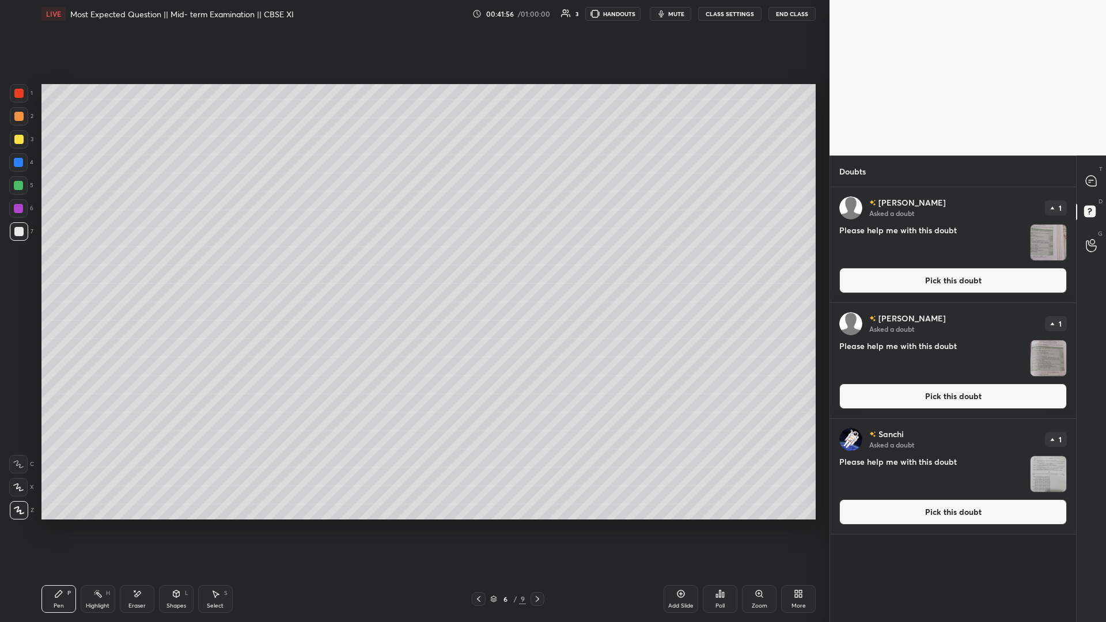
click at [413, 270] on button "Pick this doubt" at bounding box center [952, 280] width 227 height 25
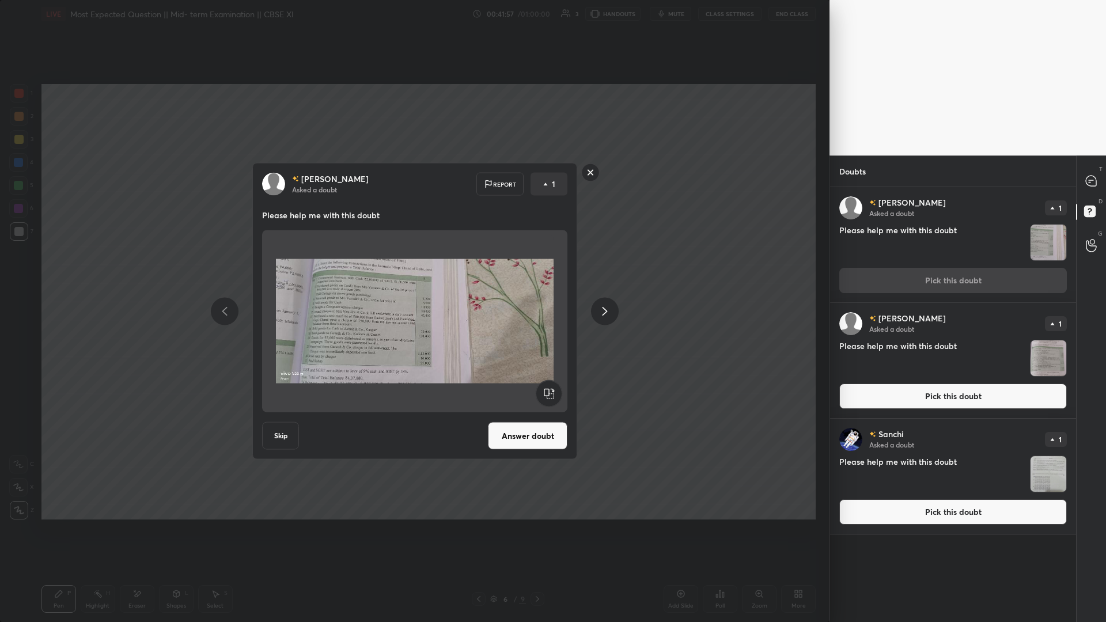
click at [413, 270] on button "Answer doubt" at bounding box center [527, 436] width 79 height 28
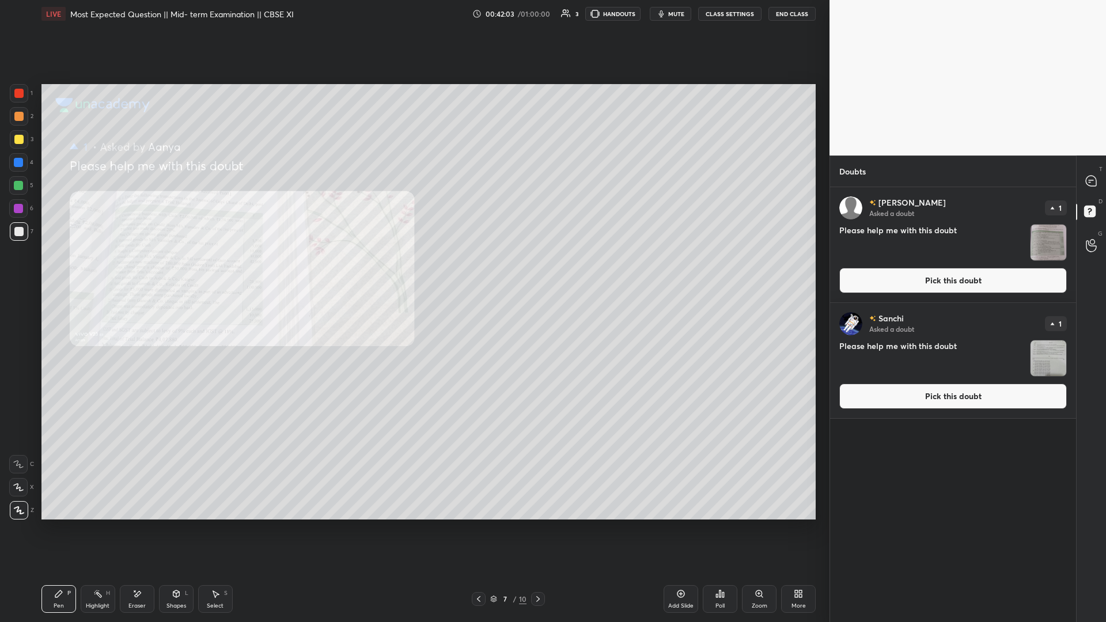
click at [413, 270] on div "Zoom" at bounding box center [759, 599] width 35 height 28
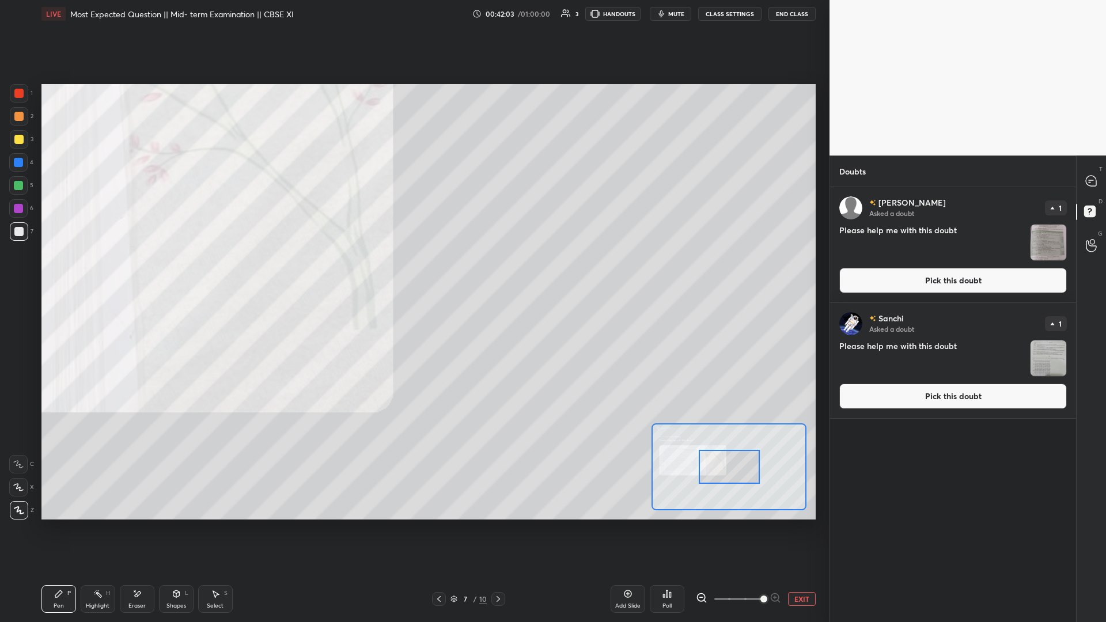
click at [413, 270] on span at bounding box center [738, 598] width 48 height 17
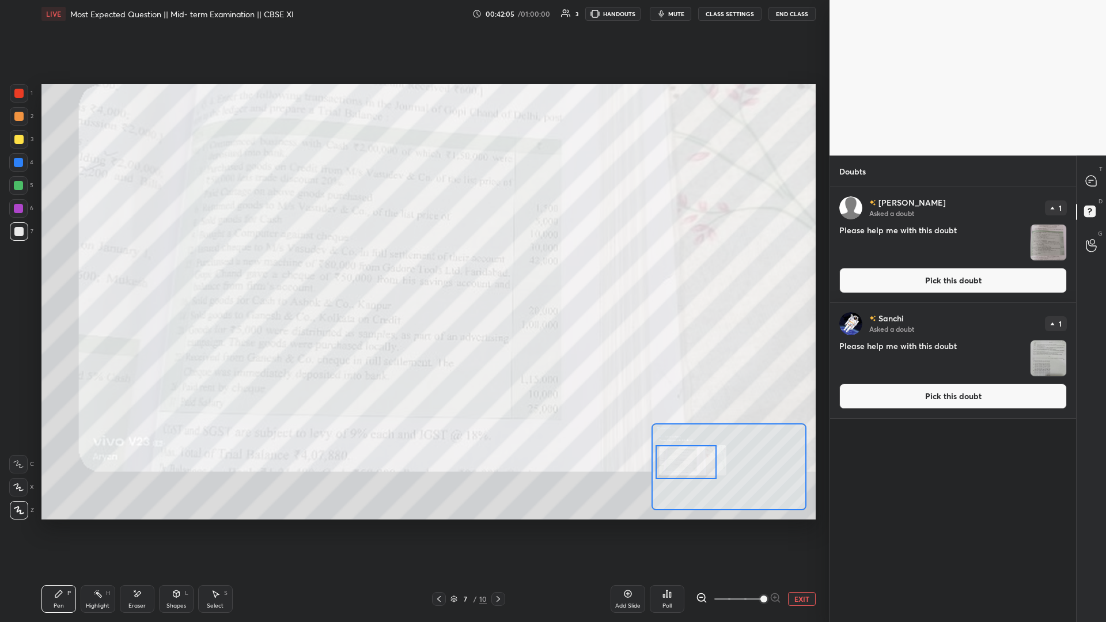
drag, startPoint x: 728, startPoint y: 471, endPoint x: 688, endPoint y: 466, distance: 40.6
click at [413, 270] on div at bounding box center [685, 462] width 61 height 34
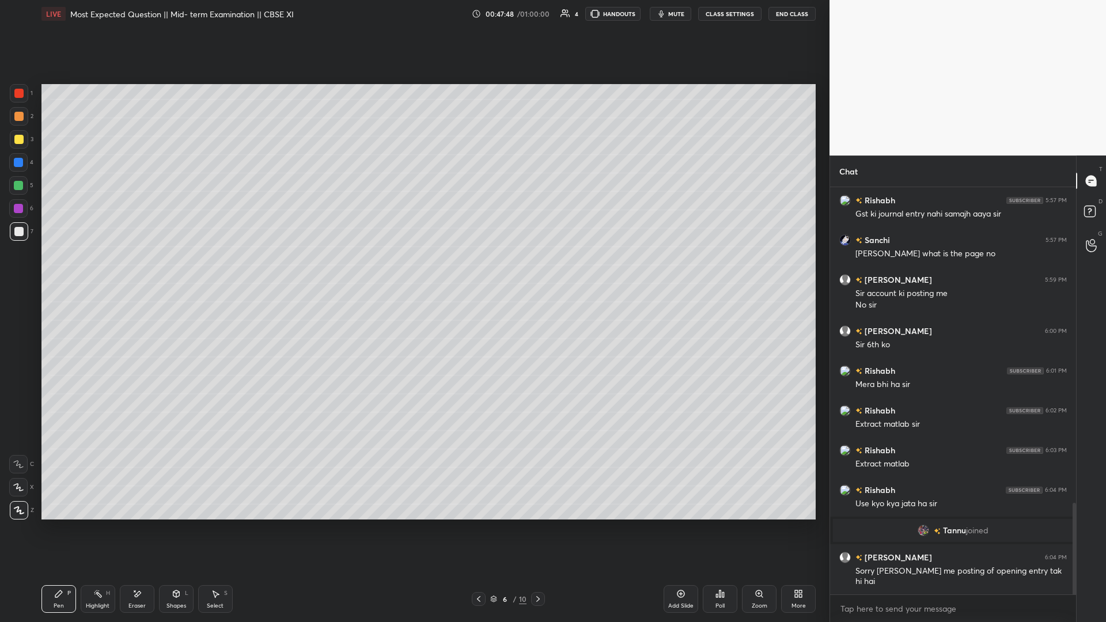
scroll to position [1401, 0]
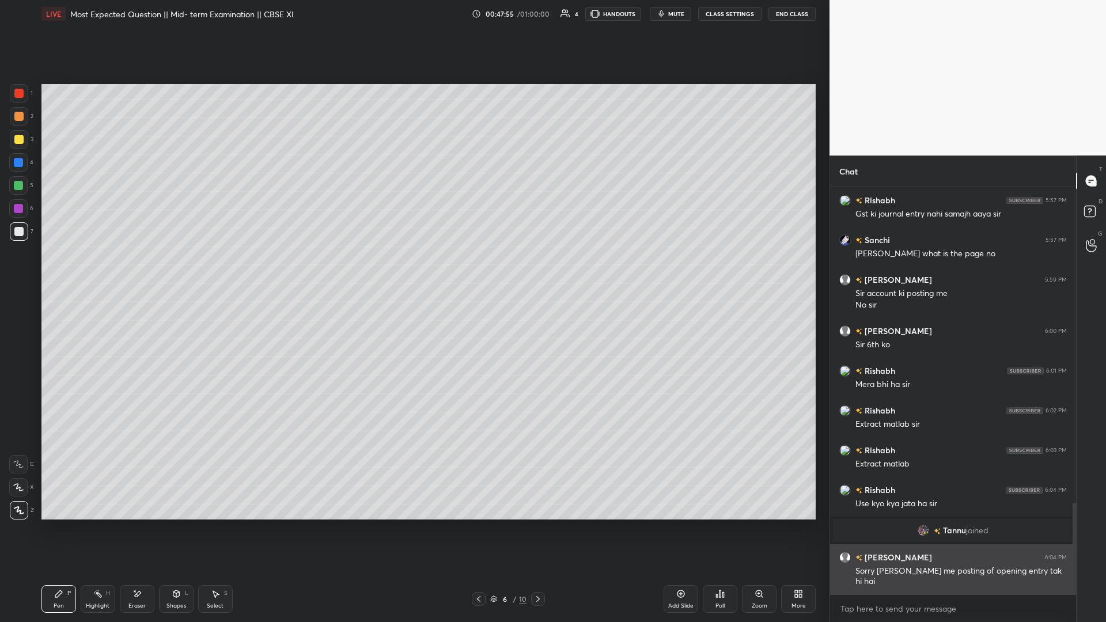
drag, startPoint x: 891, startPoint y: 577, endPoint x: 850, endPoint y: 571, distance: 41.4
click at [413, 270] on div "[PERSON_NAME] 6:04 PM Sorry [PERSON_NAME] syllabus me posting of opening entry …" at bounding box center [953, 569] width 246 height 50
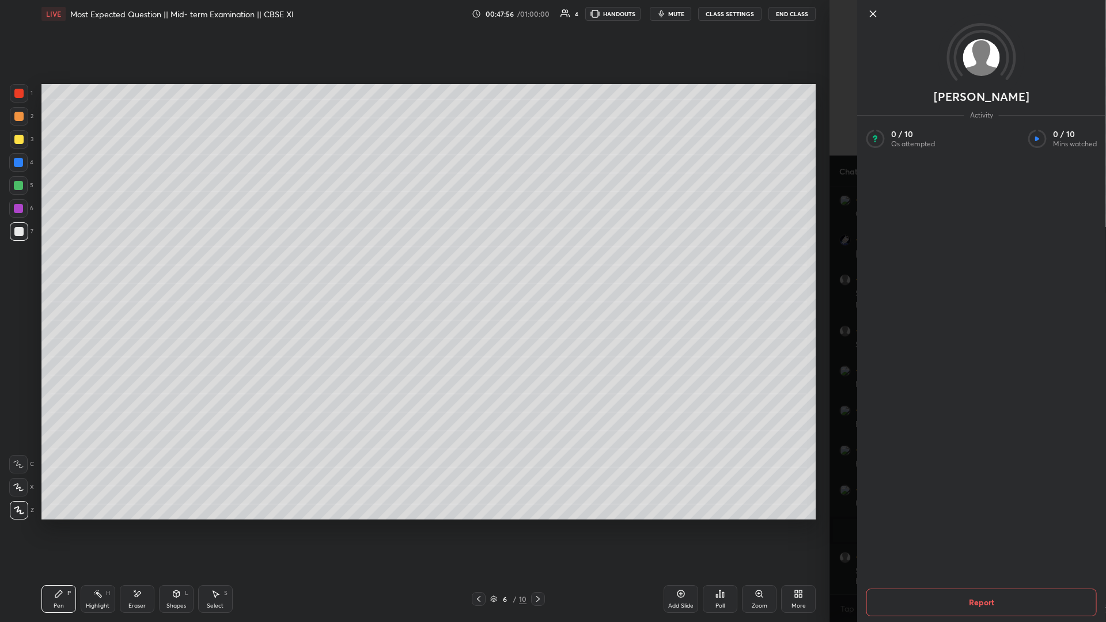
click at [413, 270] on div "Setting up your live class Poll for secs No correct answer Start poll" at bounding box center [428, 302] width 783 height 548
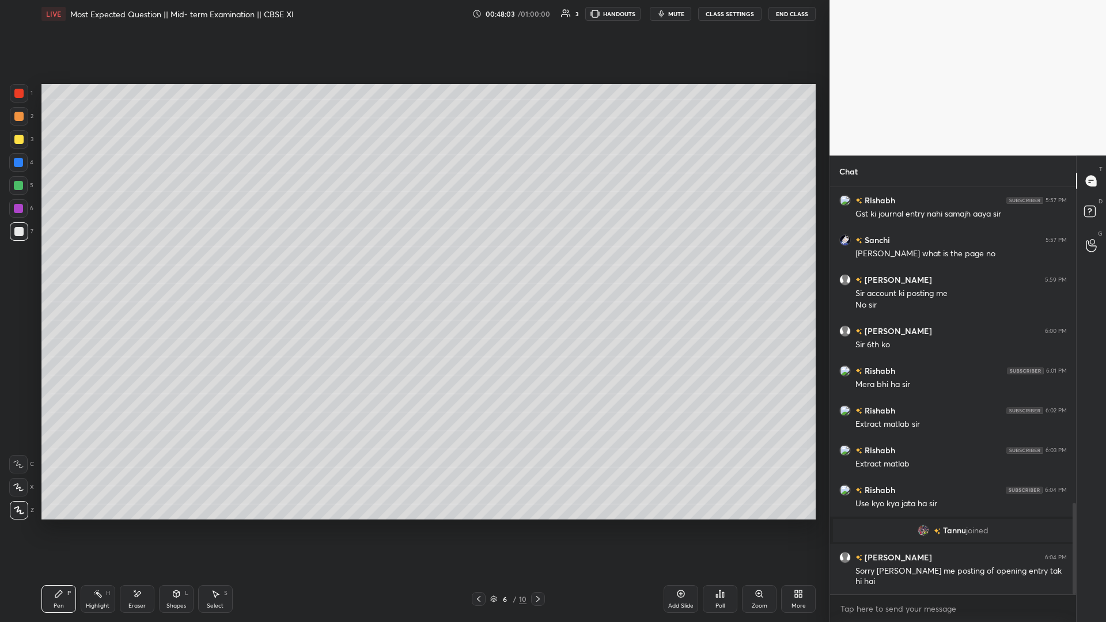
click at [413, 270] on div "[PERSON_NAME] joined" at bounding box center [953, 530] width 240 height 23
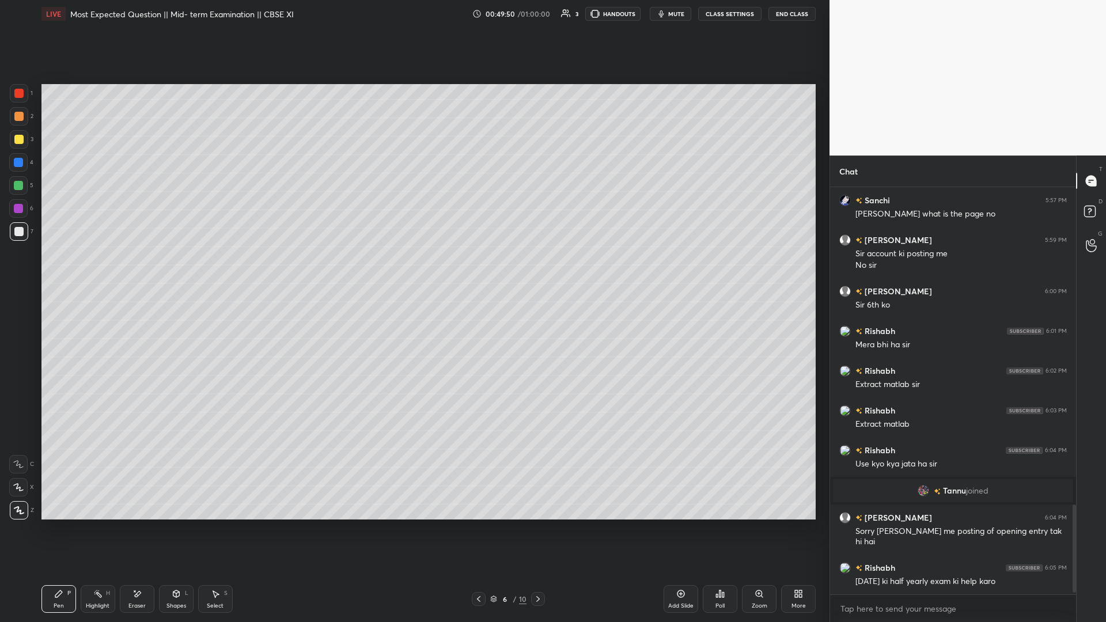
scroll to position [1480, 0]
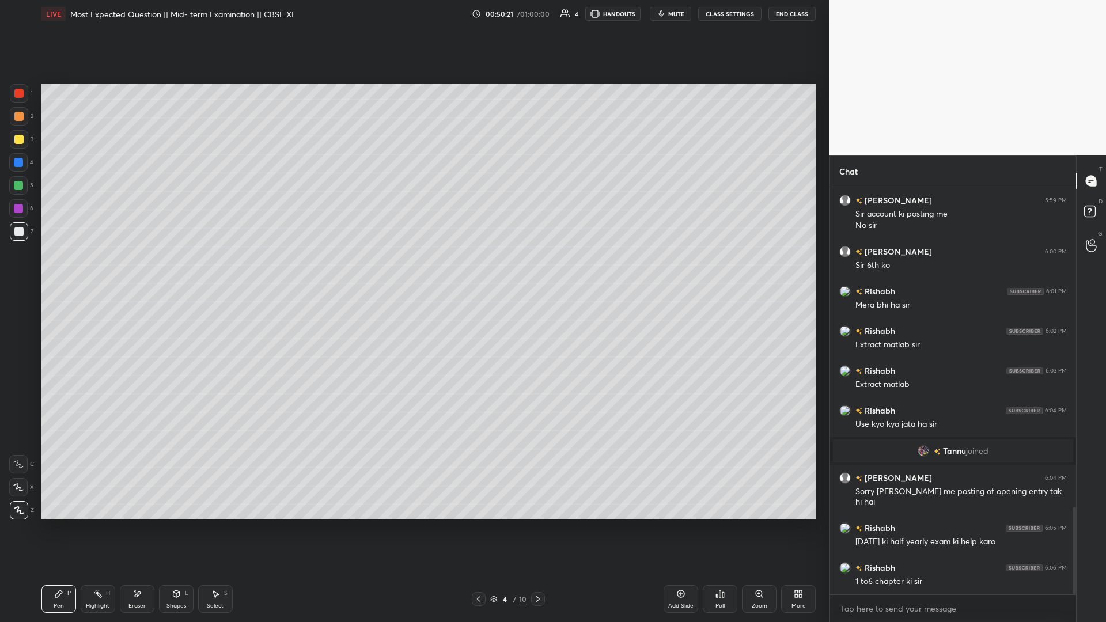
click at [413, 270] on icon at bounding box center [680, 593] width 9 height 9
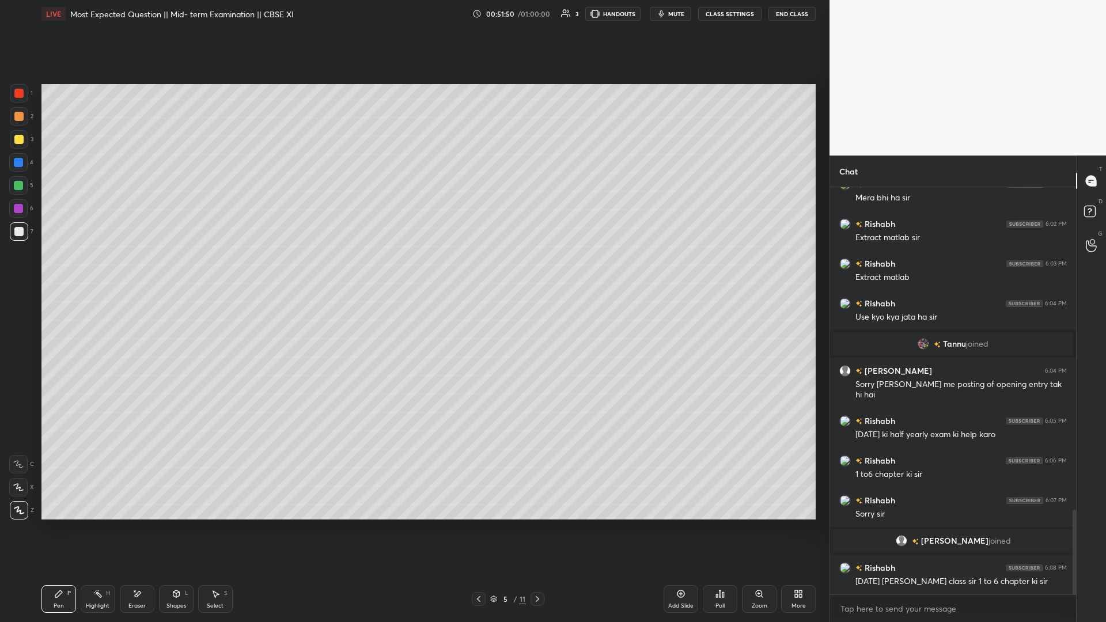
scroll to position [1544, 0]
click at [413, 270] on icon at bounding box center [478, 598] width 9 height 9
click at [413, 270] on div at bounding box center [479, 599] width 14 height 14
click at [413, 270] on div "Add Slide" at bounding box center [680, 599] width 35 height 28
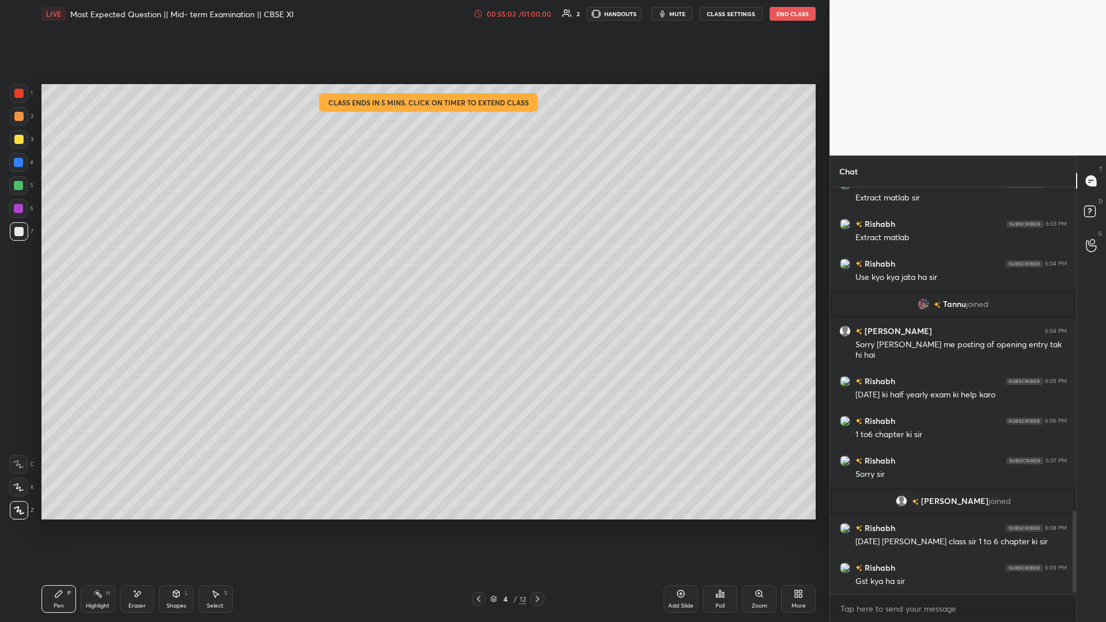
scroll to position [1624, 0]
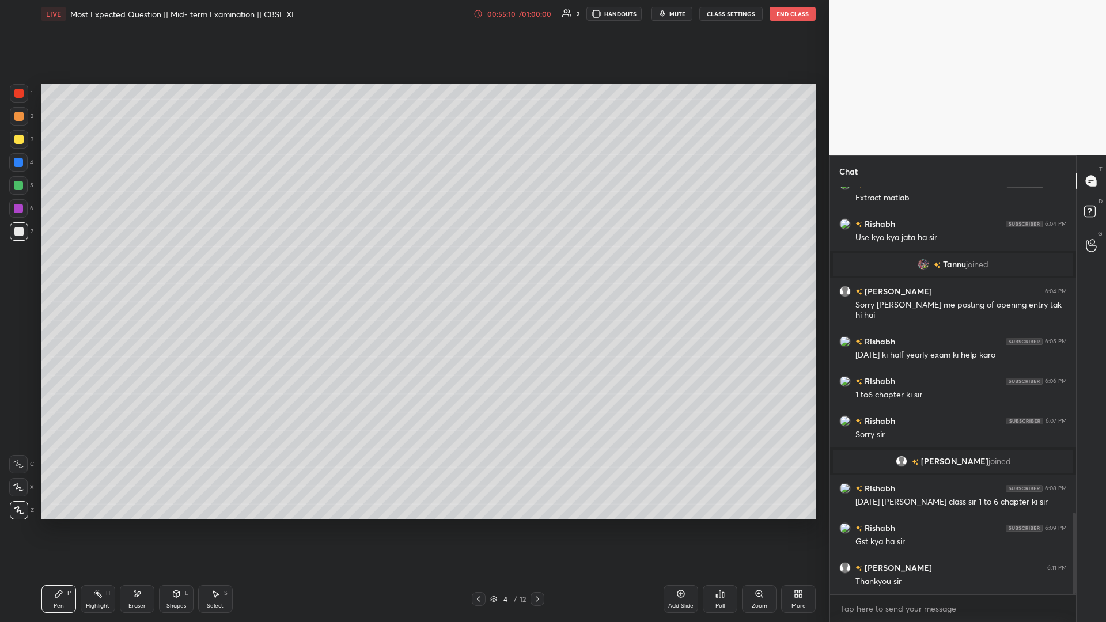
click at [413, 14] on button "End Class" at bounding box center [792, 14] width 46 height 14
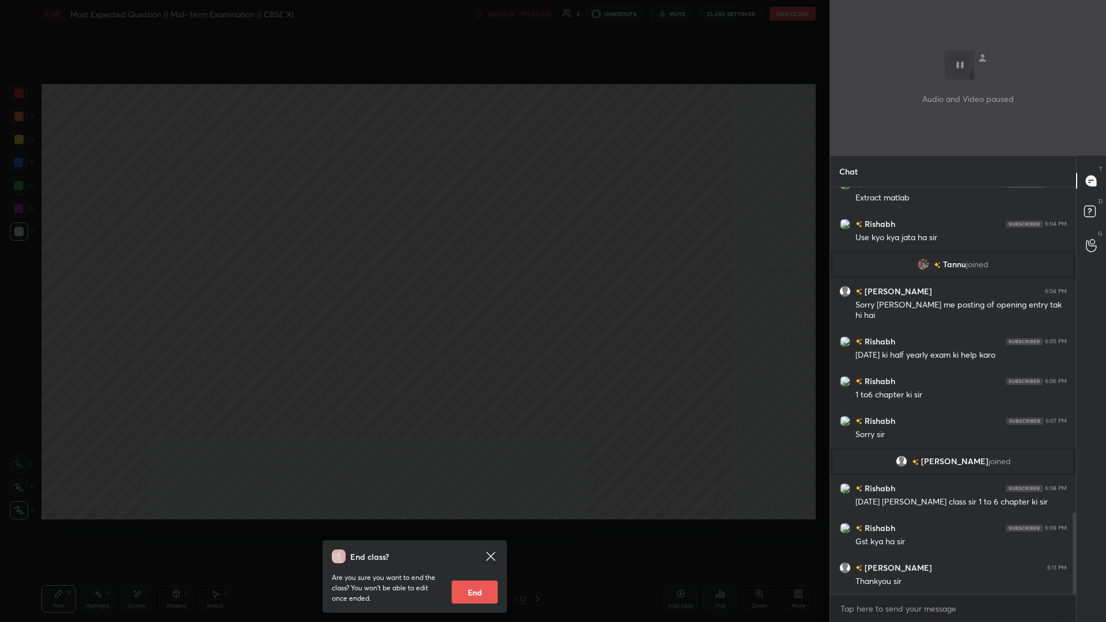
click at [413, 270] on button "End" at bounding box center [474, 591] width 46 height 23
type textarea "x"
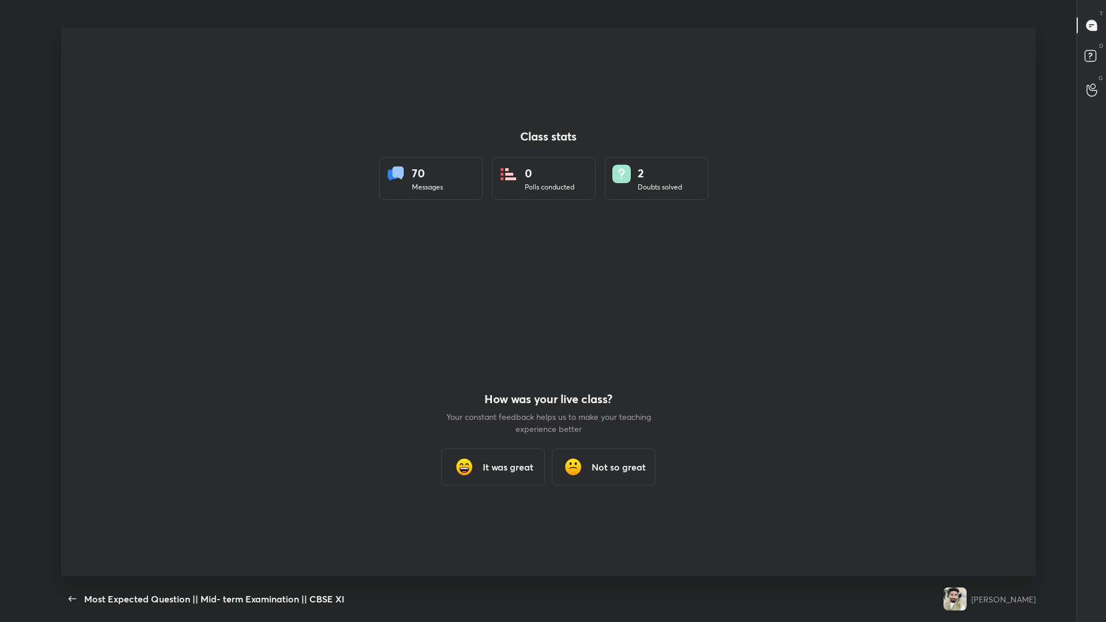
scroll to position [57034, 56486]
click at [77, 270] on icon "button" at bounding box center [73, 599] width 14 height 14
click at [413, 270] on h3 "It was great" at bounding box center [508, 467] width 51 height 14
